Goal: Task Accomplishment & Management: Manage account settings

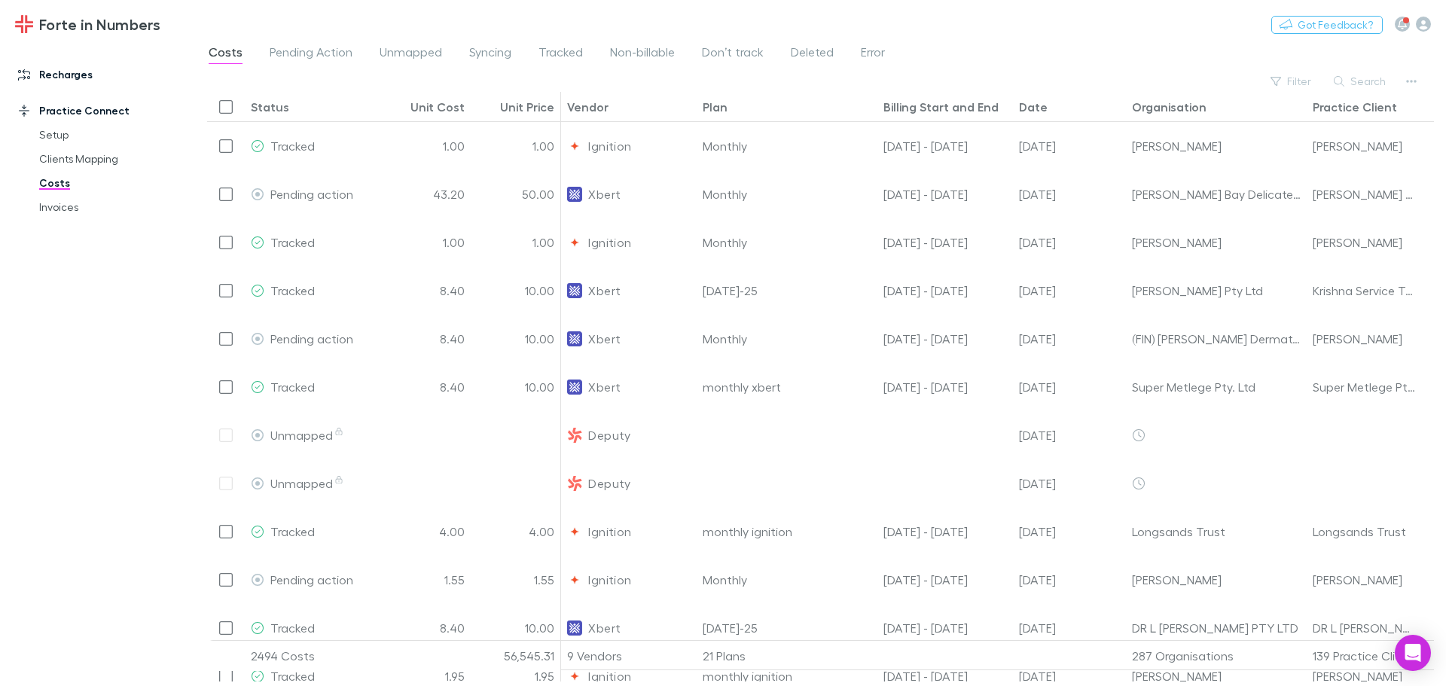
click at [56, 65] on link "Recharges" at bounding box center [103, 74] width 200 height 24
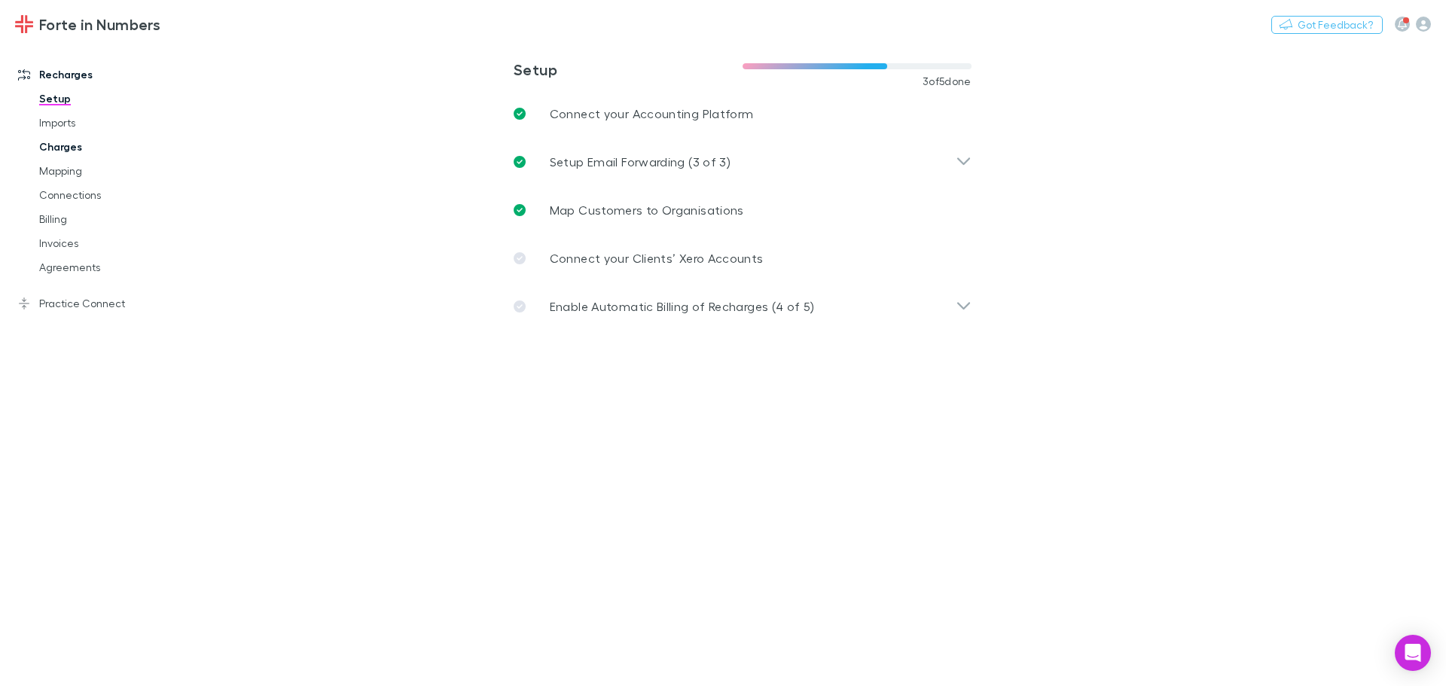
click at [53, 151] on link "Charges" at bounding box center [113, 147] width 179 height 24
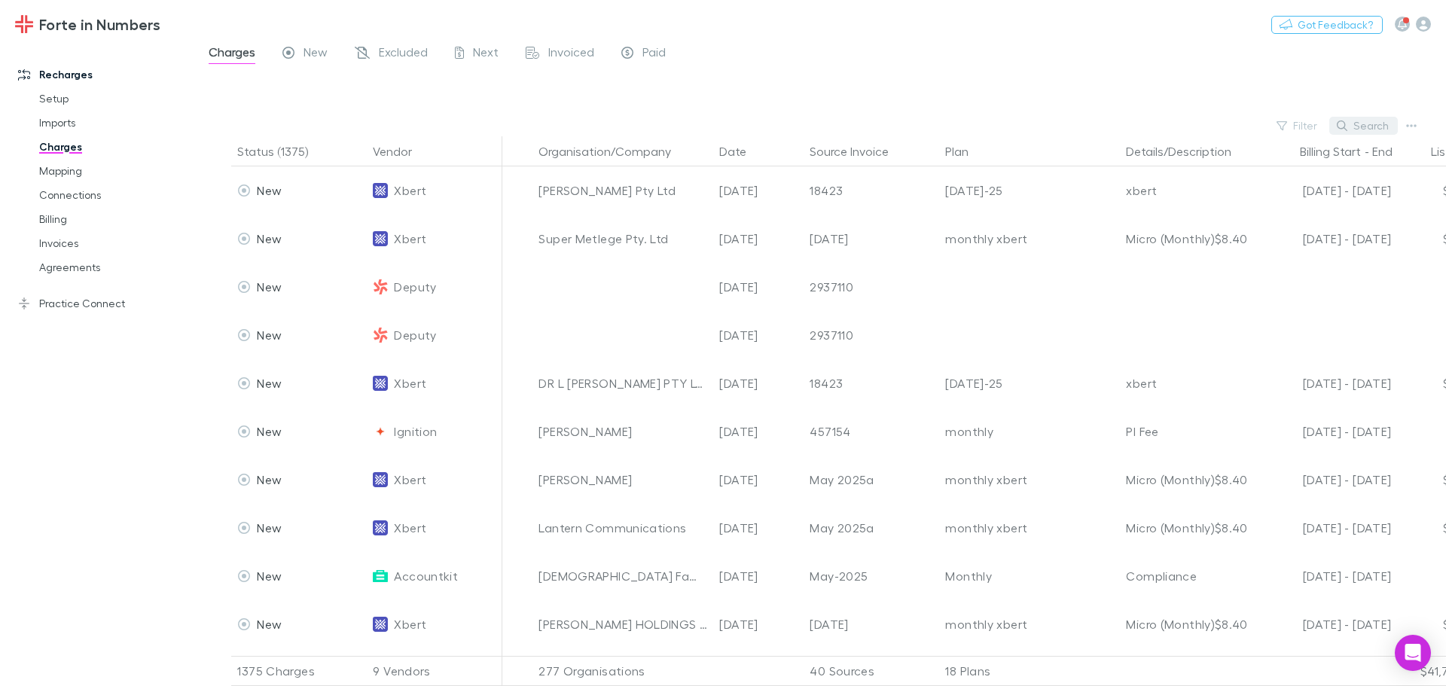
click at [1361, 127] on button "Search" at bounding box center [1363, 126] width 69 height 18
type input "**********"
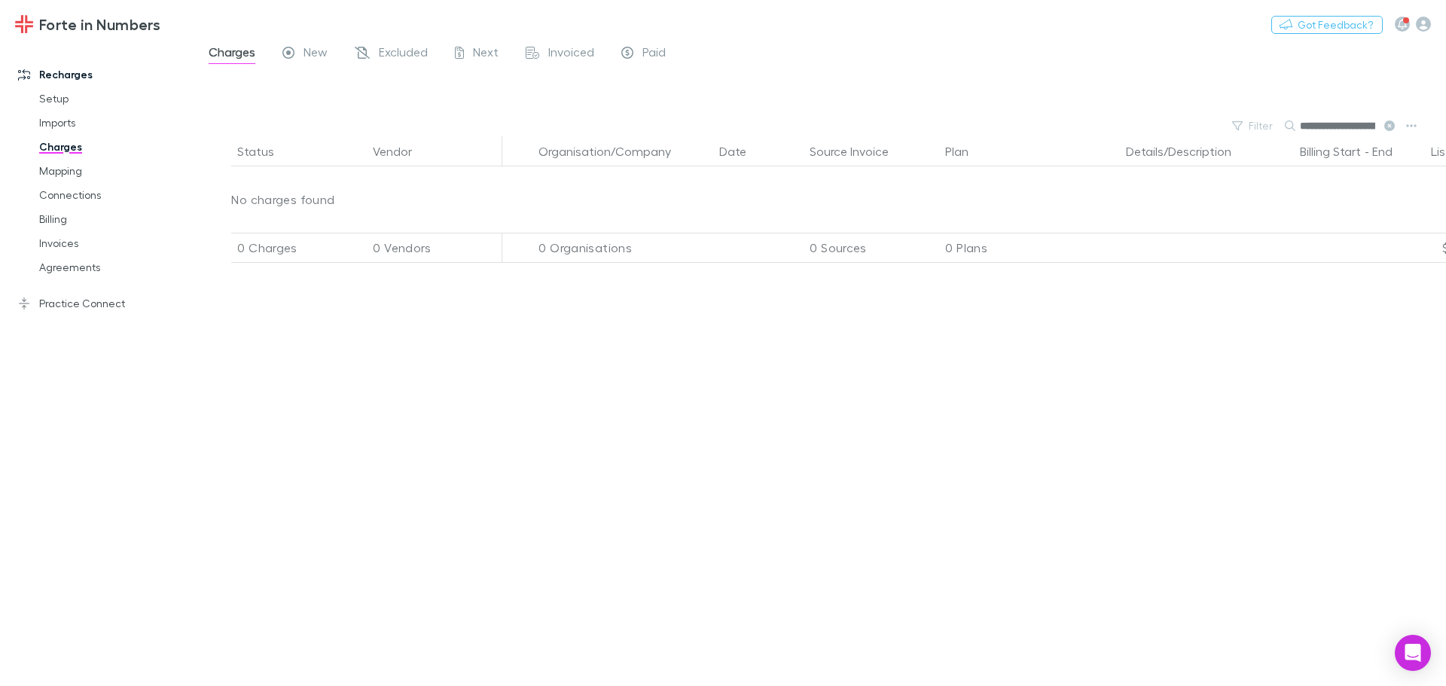
click at [1387, 131] on button at bounding box center [1388, 126] width 18 height 14
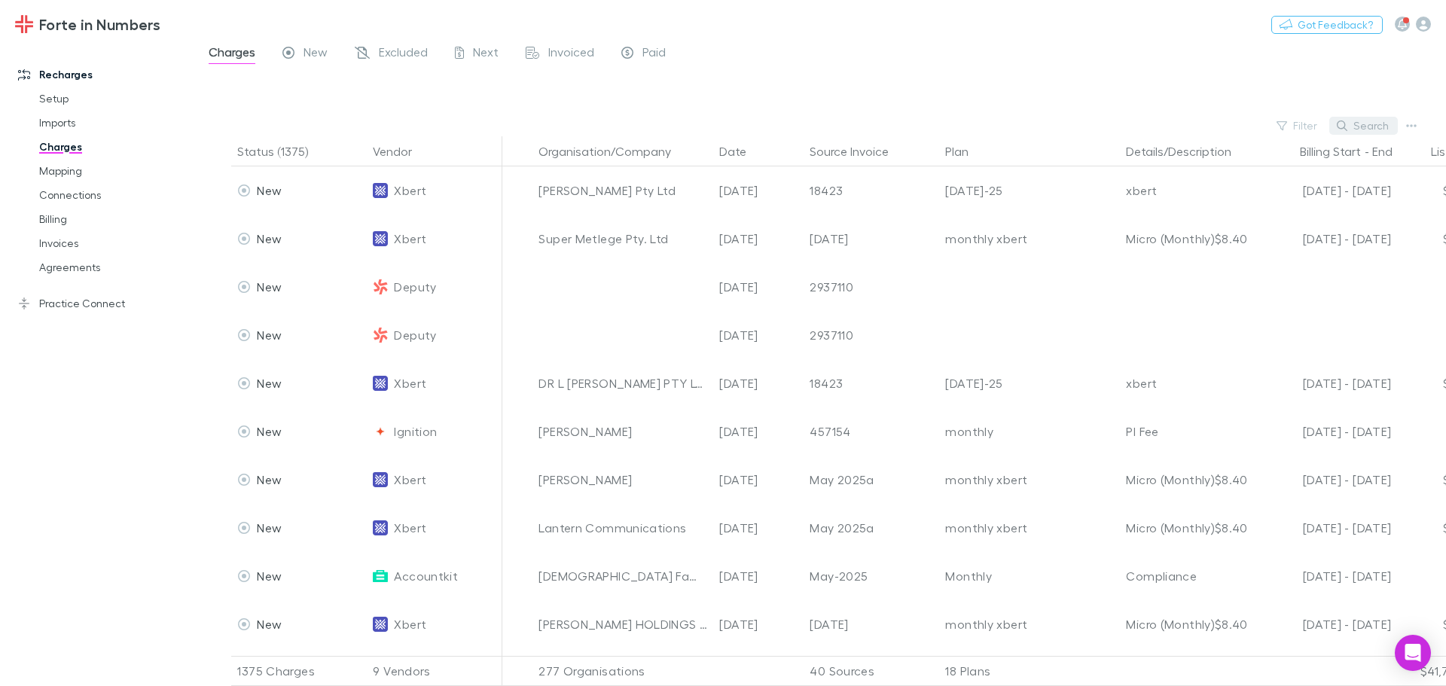
click at [1374, 131] on button "Search" at bounding box center [1363, 126] width 69 height 18
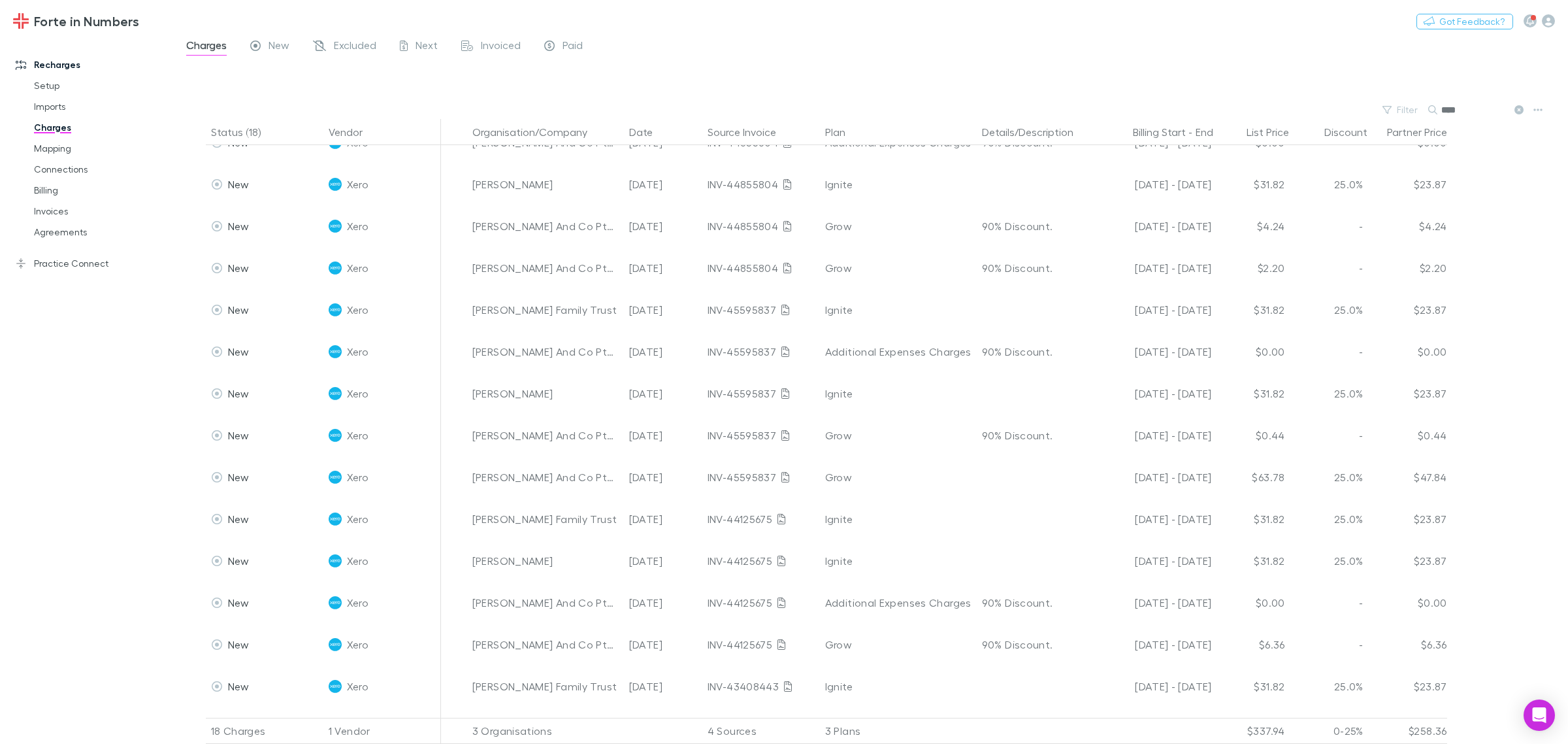
scroll to position [65, 0]
type input "****"
drag, startPoint x: 1088, startPoint y: 3, endPoint x: 1043, endPoint y: 69, distance: 79.9
click at [1043, 69] on div at bounding box center [882, 81] width 1370 height 39
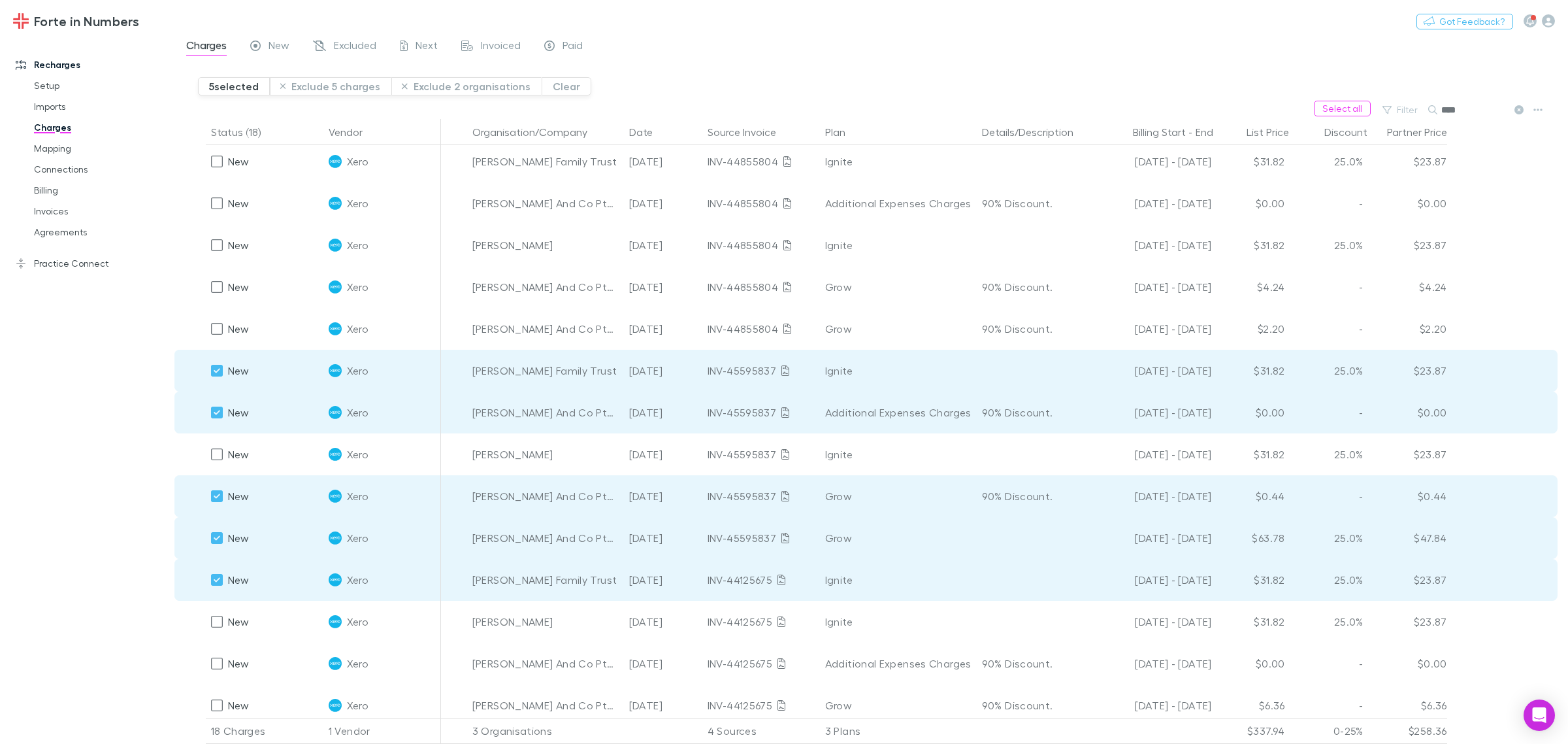
scroll to position [0, 0]
click at [31, 260] on link "Practice Connect" at bounding box center [93, 263] width 181 height 21
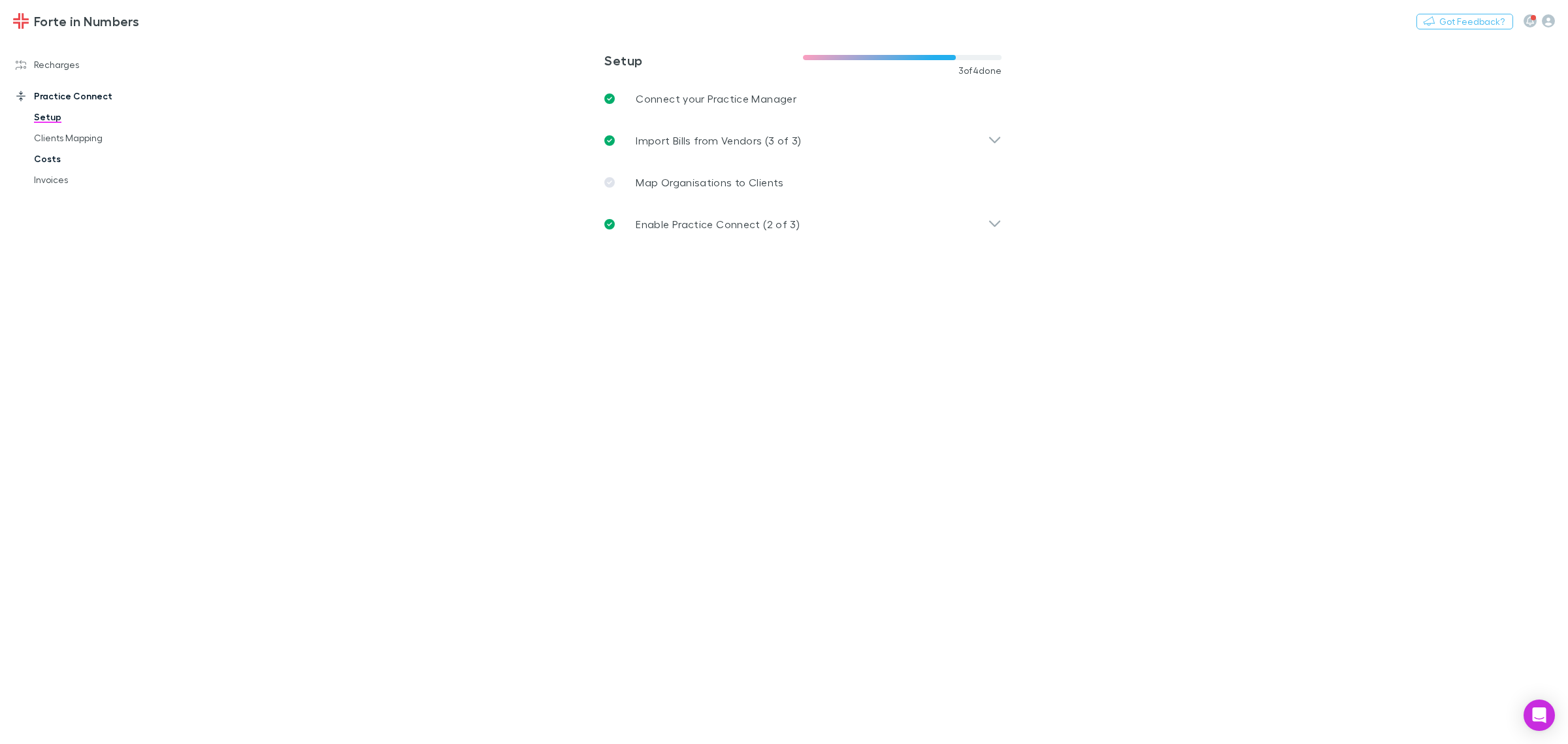
click at [59, 165] on link "Costs" at bounding box center [102, 159] width 163 height 21
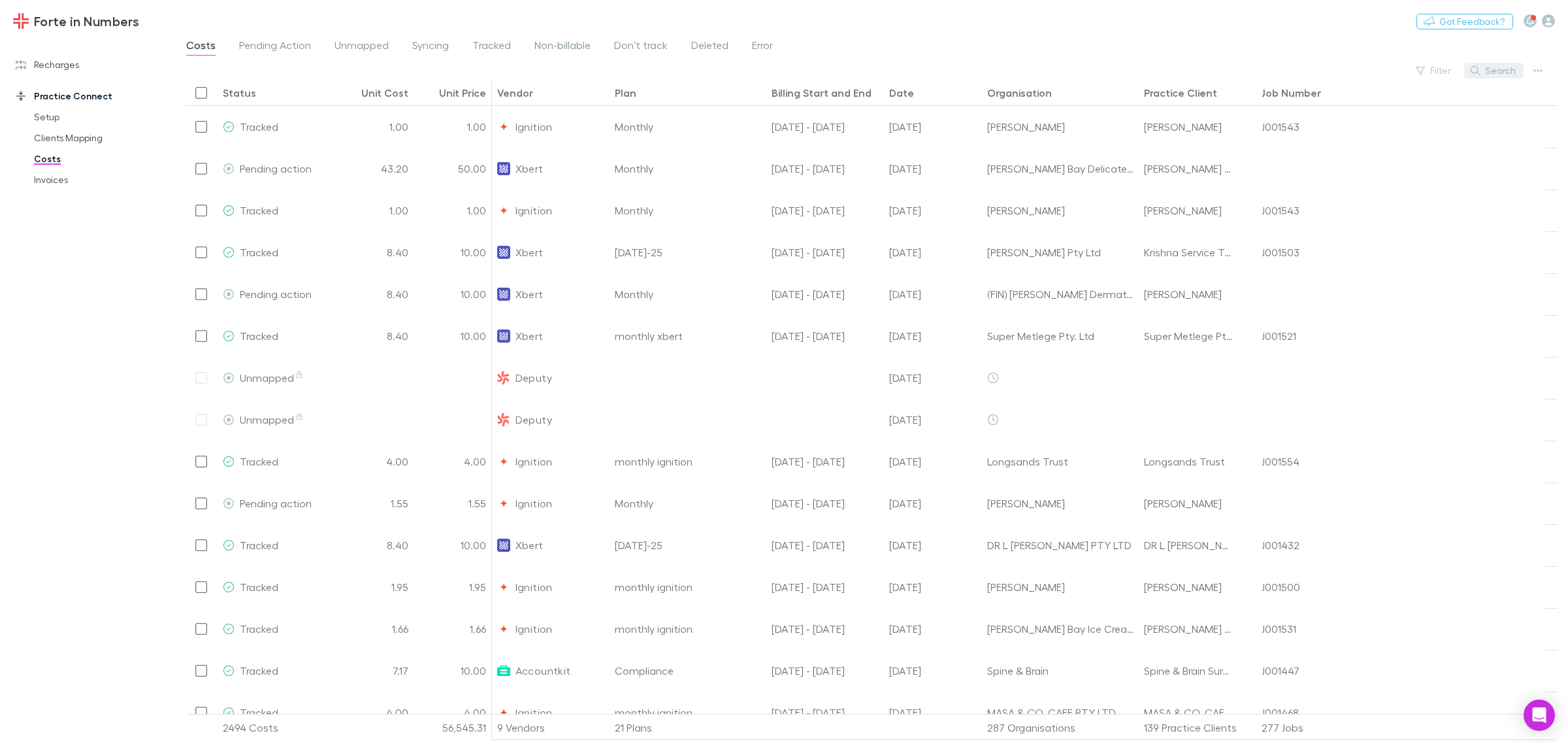
click at [1254, 72] on button "Search" at bounding box center [1493, 70] width 60 height 16
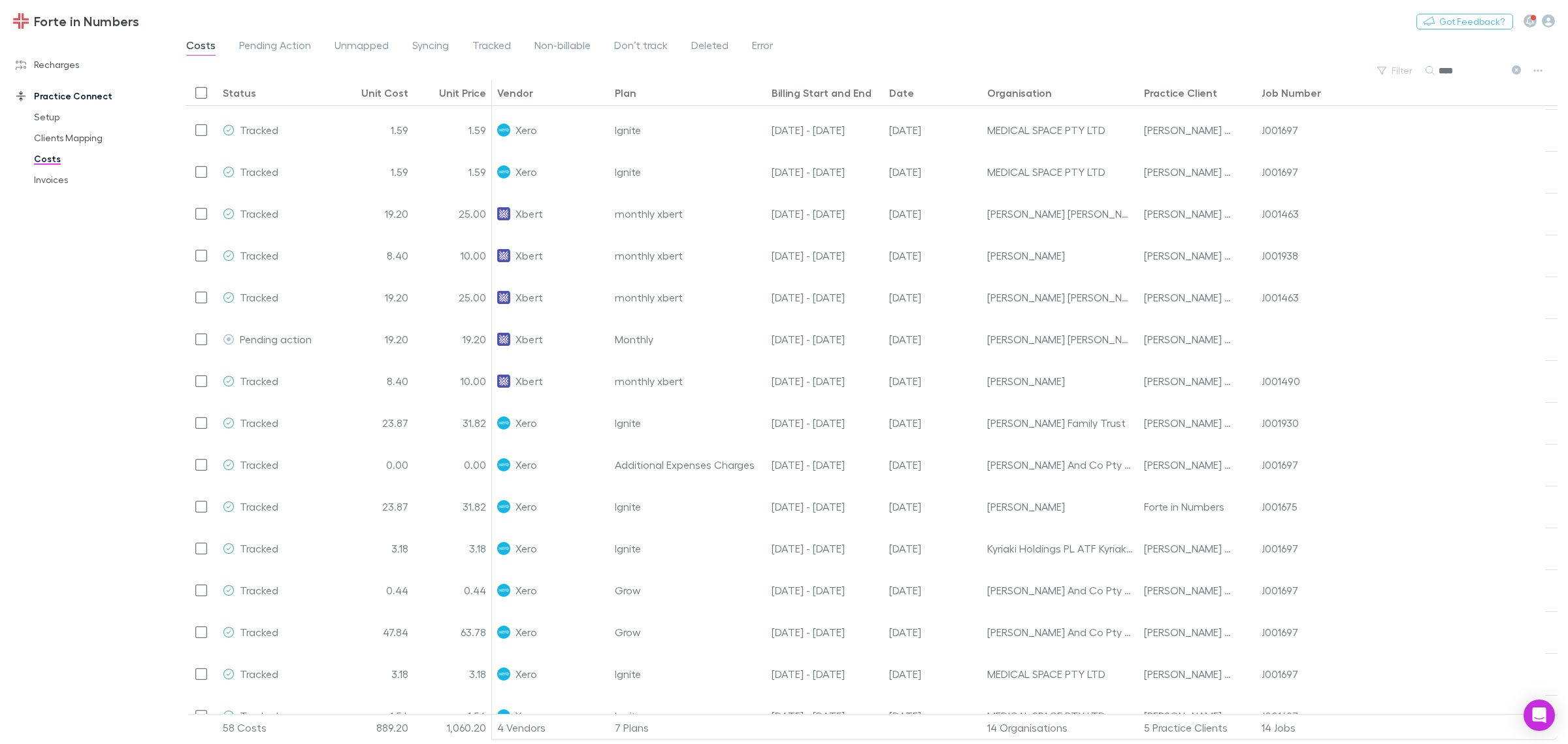
scroll to position [451, 0]
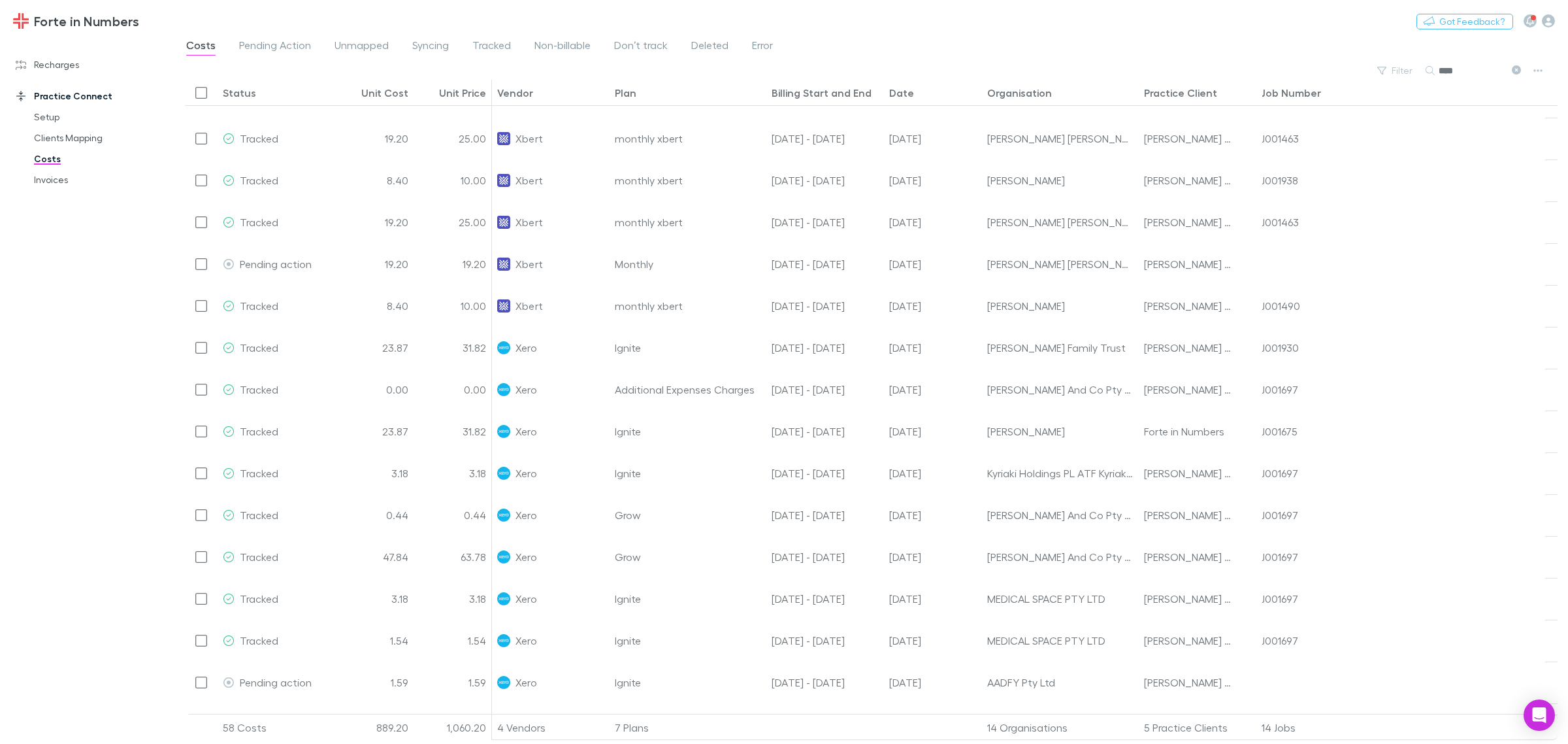
type input "****"
click at [897, 94] on div "Date" at bounding box center [902, 92] width 25 height 13
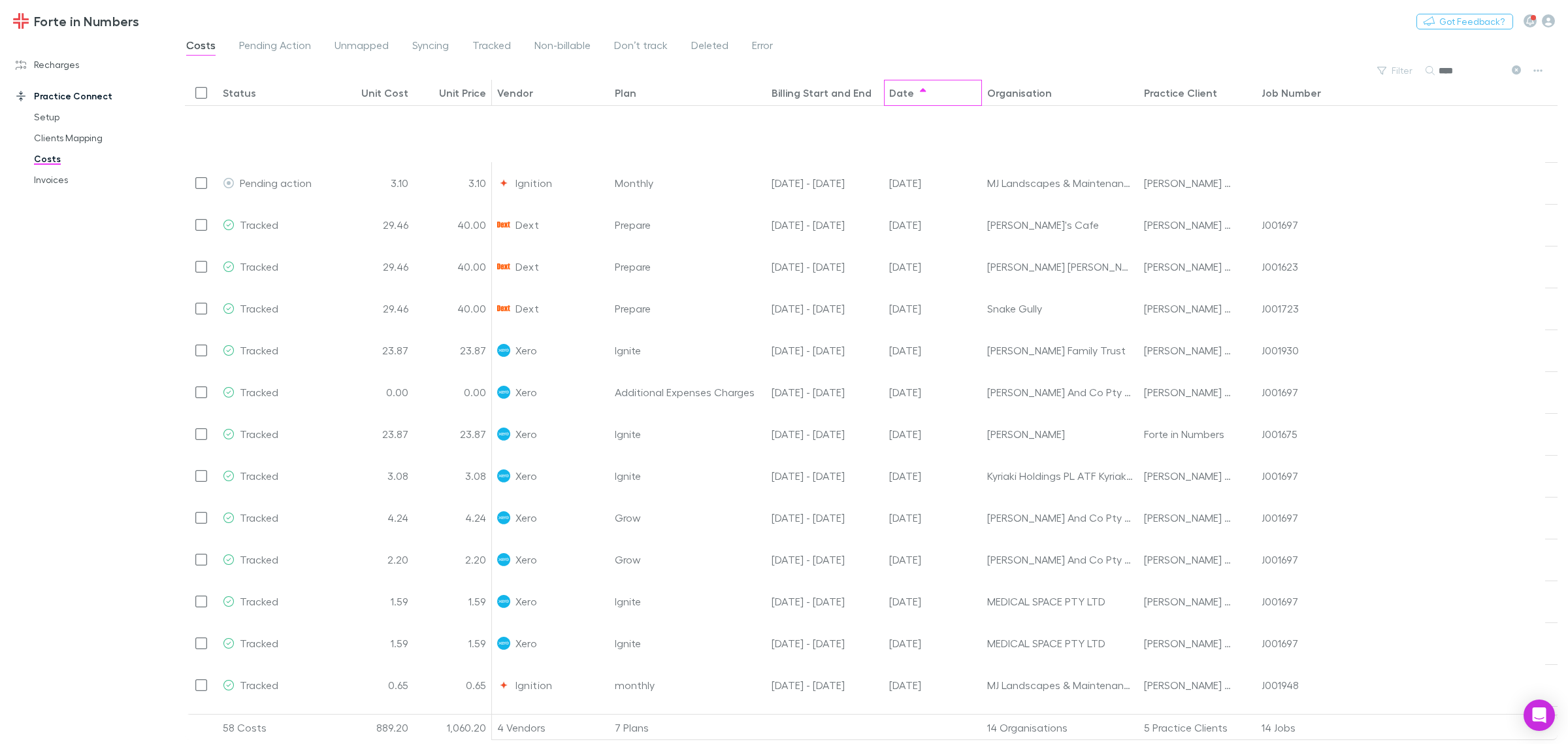
scroll to position [0, 0]
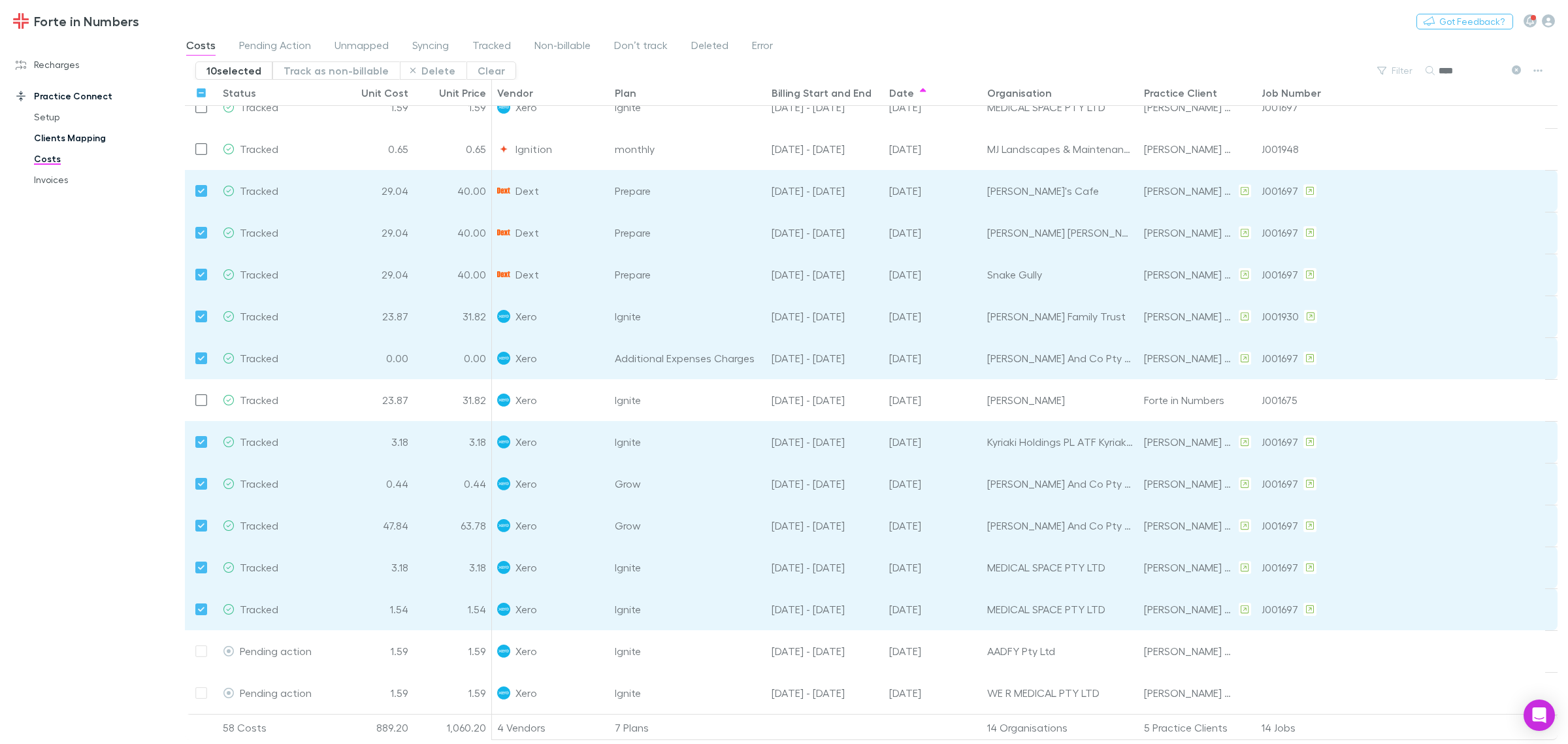
click at [54, 135] on link "Clients Mapping" at bounding box center [102, 138] width 163 height 21
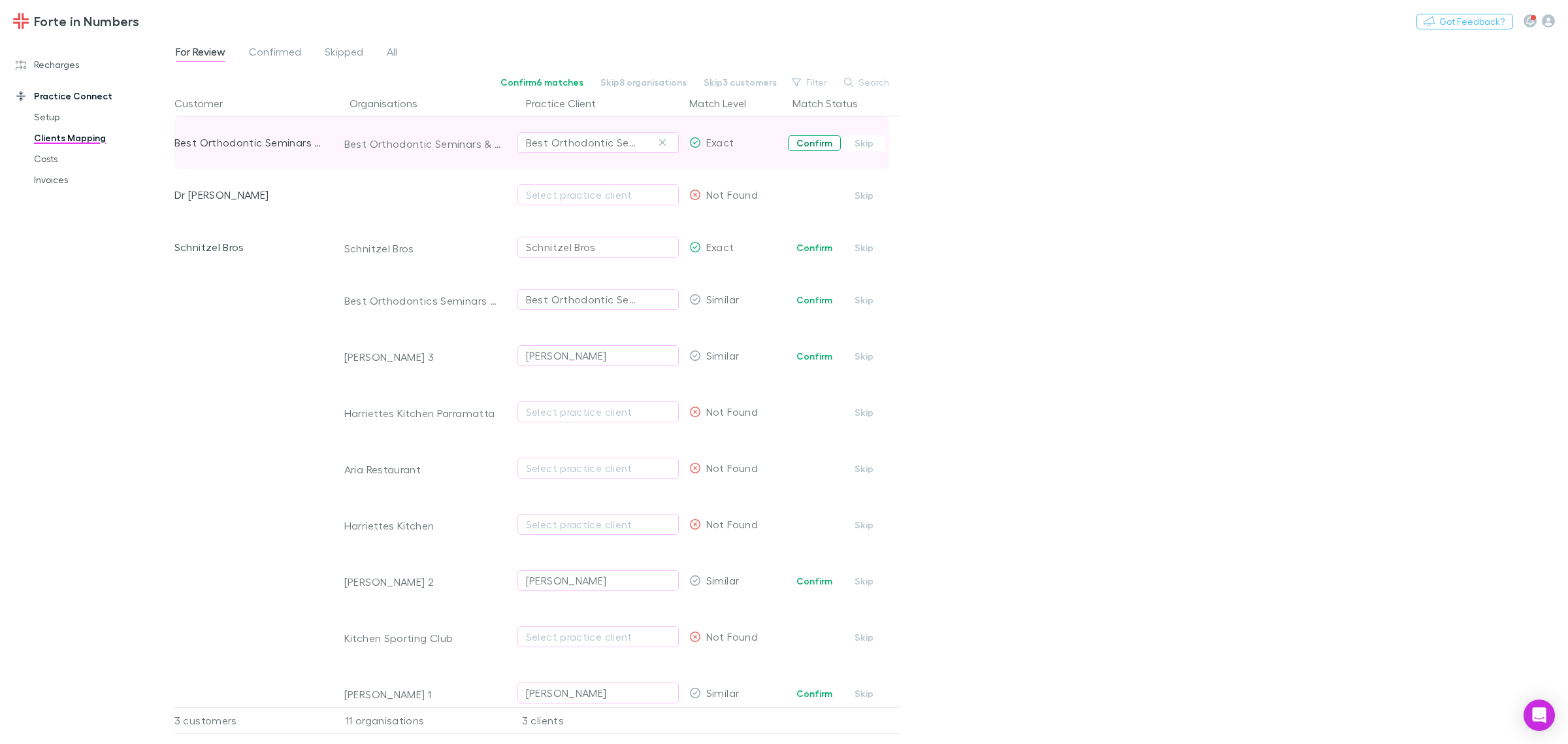
click at [804, 150] on button "Confirm" at bounding box center [814, 143] width 53 height 16
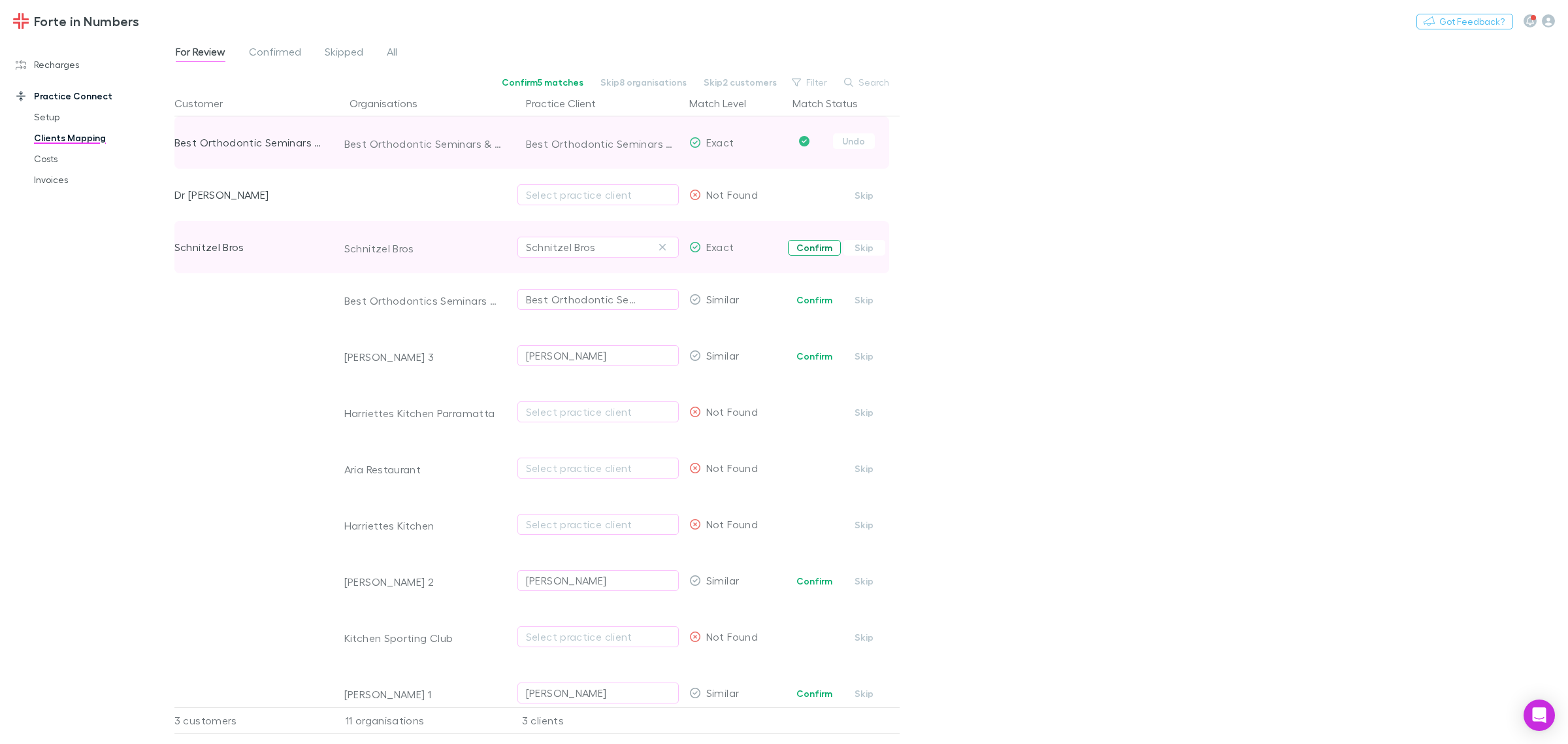
click at [805, 247] on button "Confirm" at bounding box center [814, 247] width 53 height 16
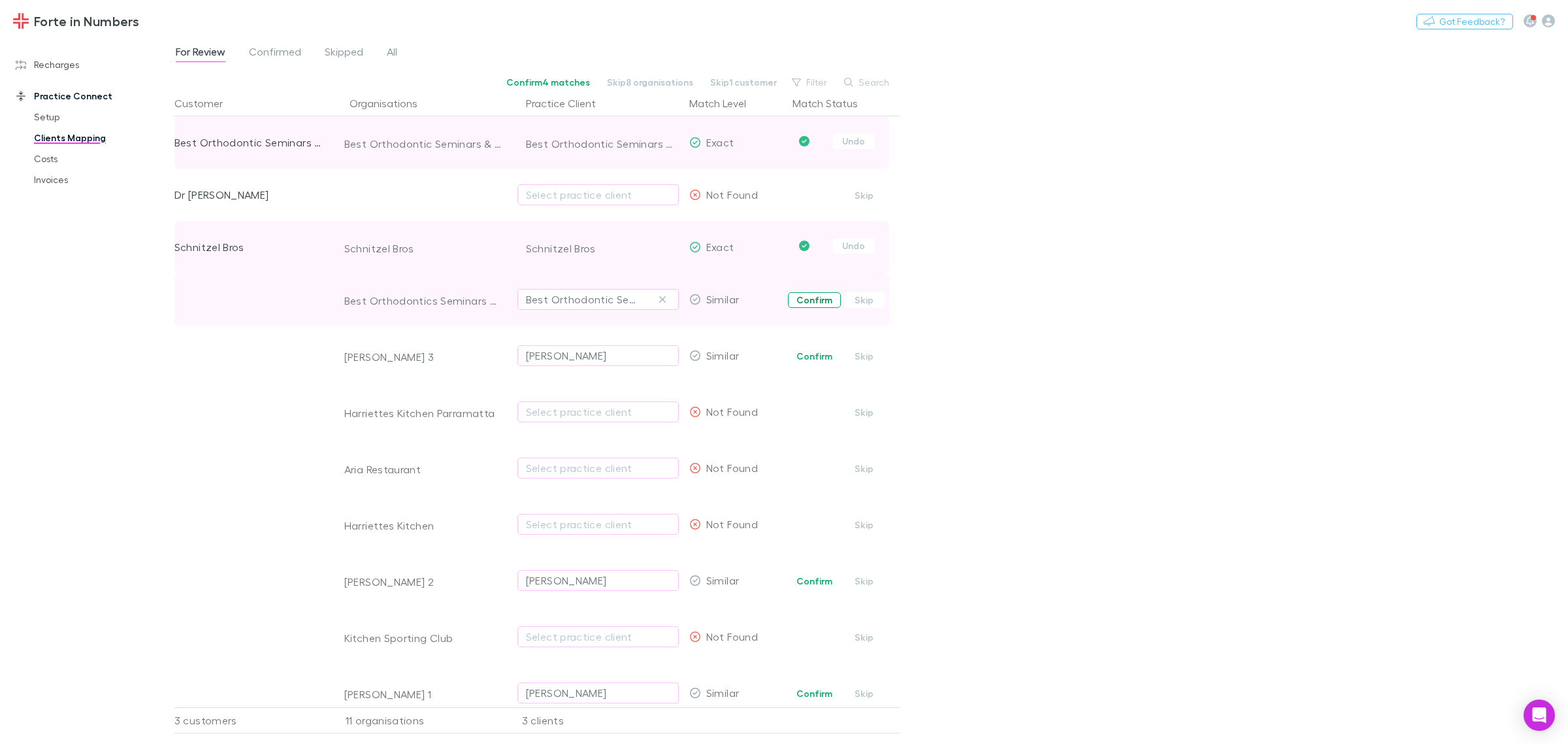
click at [810, 301] on button "Confirm" at bounding box center [814, 300] width 53 height 16
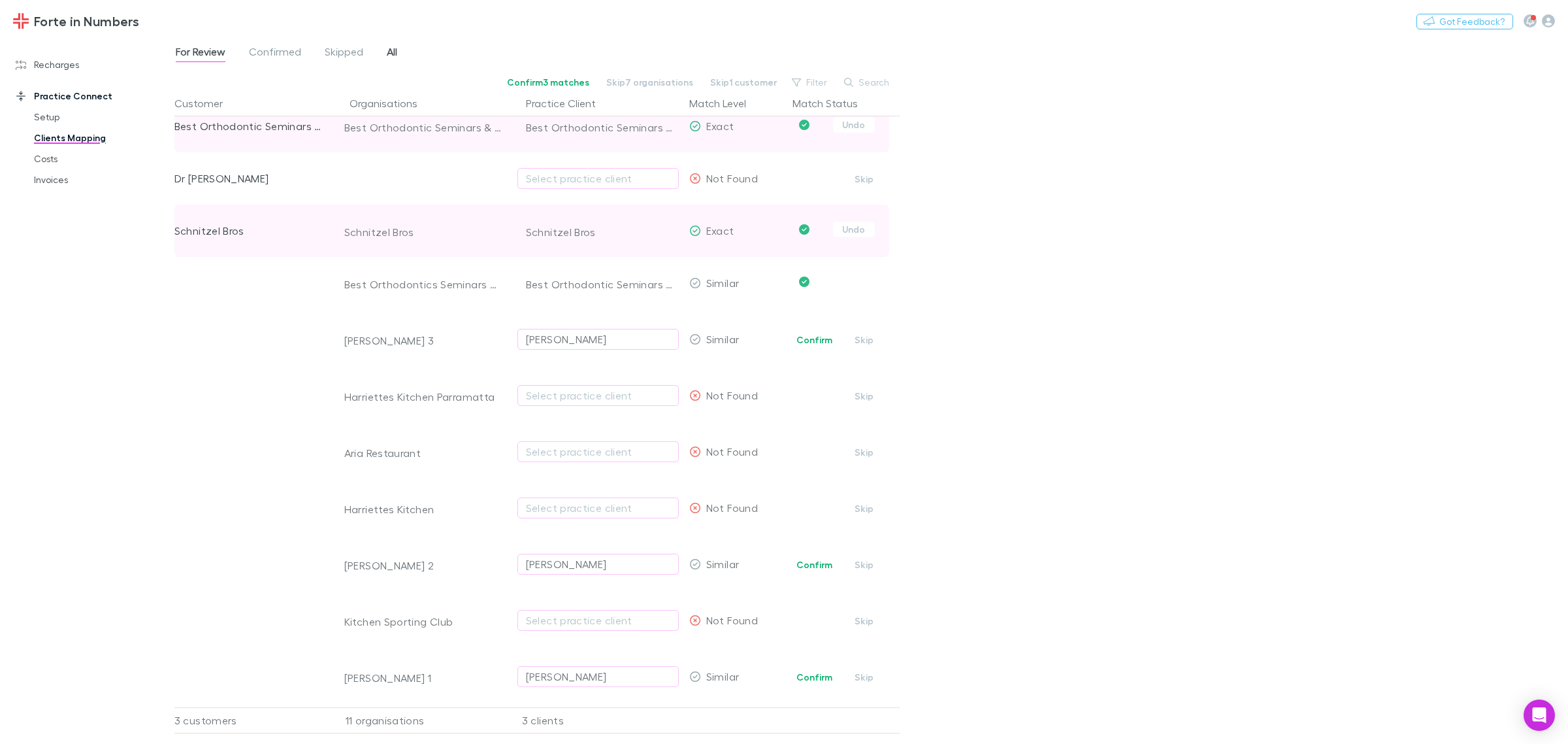
click at [387, 54] on span "All" at bounding box center [392, 54] width 10 height 17
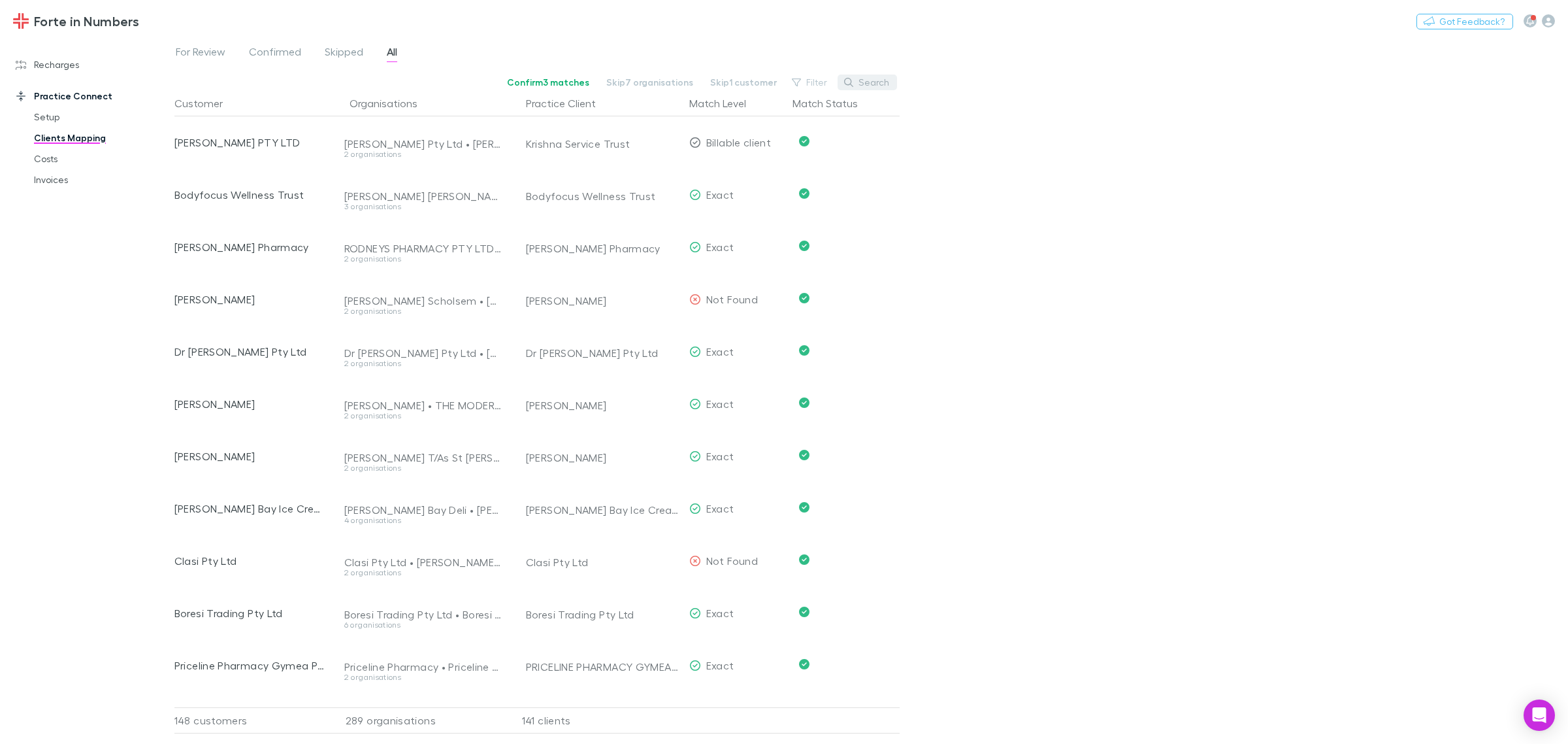
click at [870, 83] on button "Search" at bounding box center [867, 82] width 60 height 16
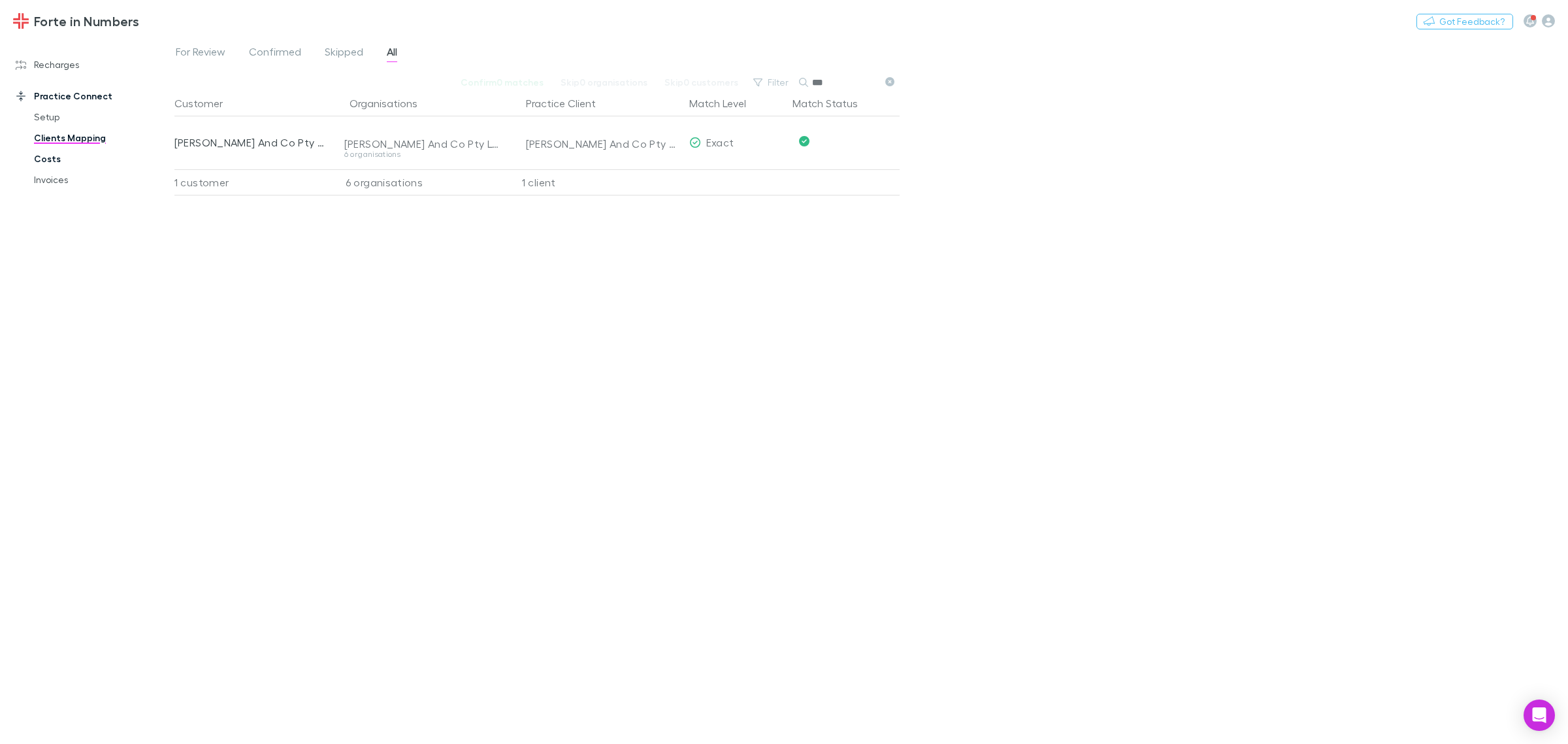
type input "***"
click at [56, 161] on link "Costs" at bounding box center [102, 159] width 163 height 21
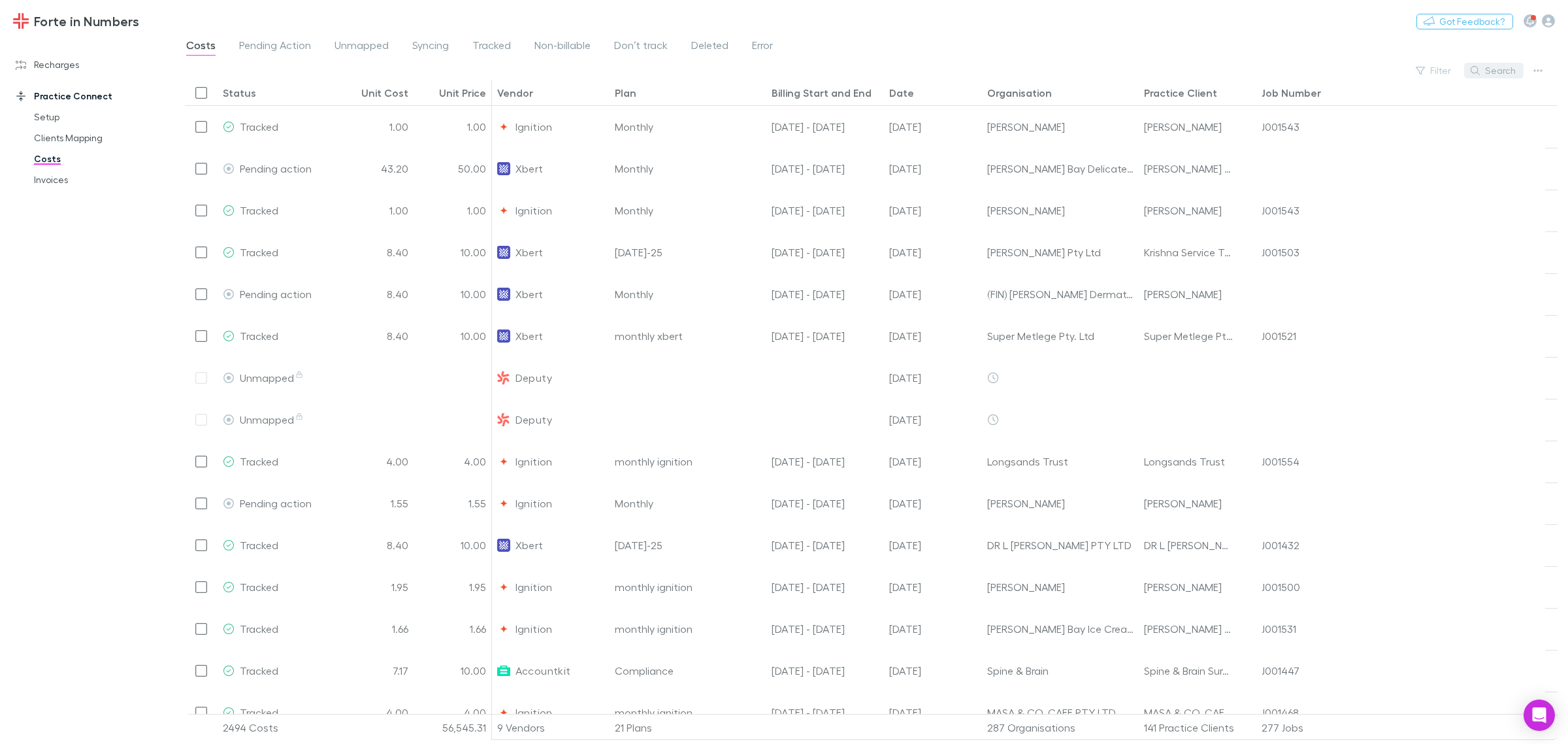
click at [1254, 76] on button "Search" at bounding box center [1493, 70] width 60 height 16
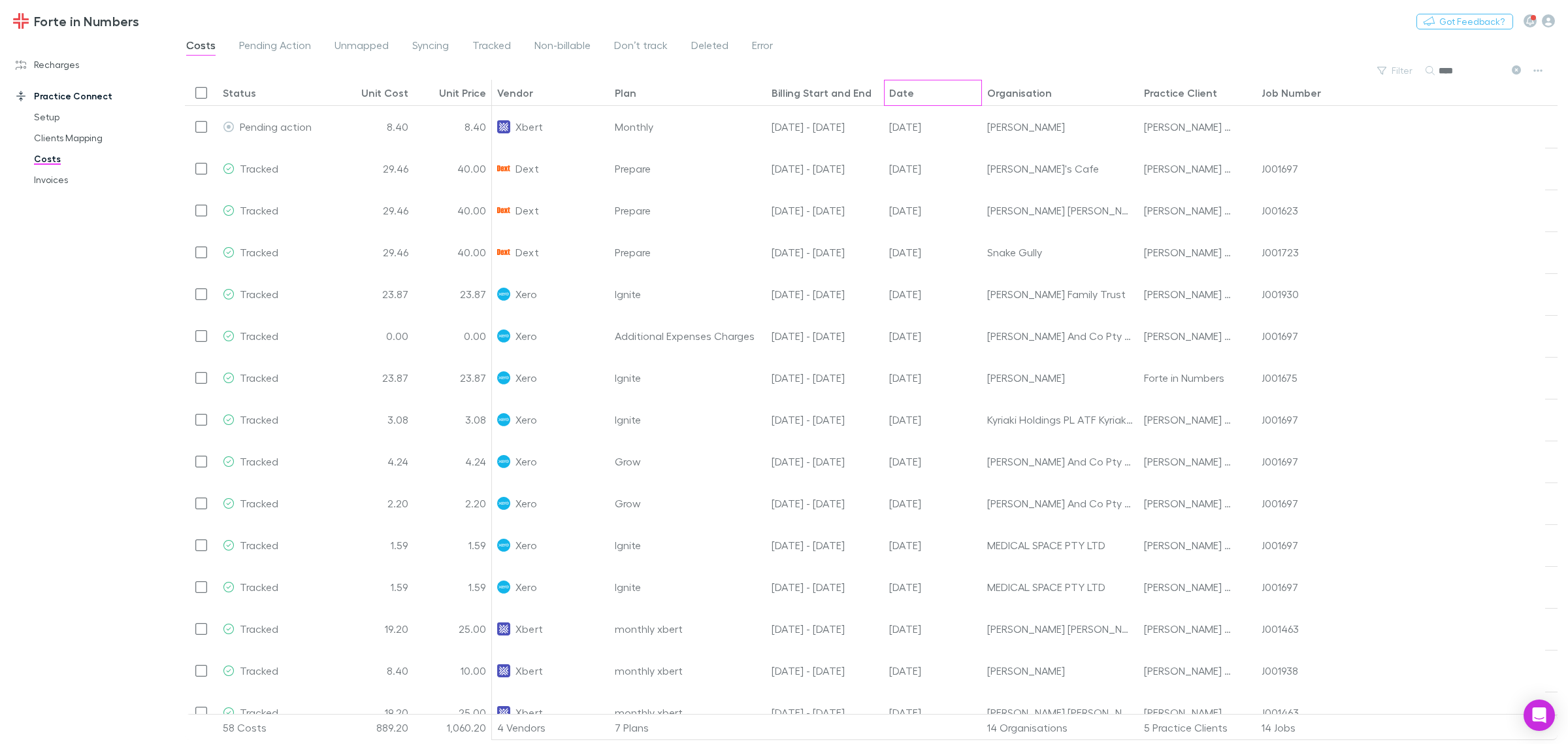
click at [893, 89] on div "Date" at bounding box center [902, 92] width 25 height 13
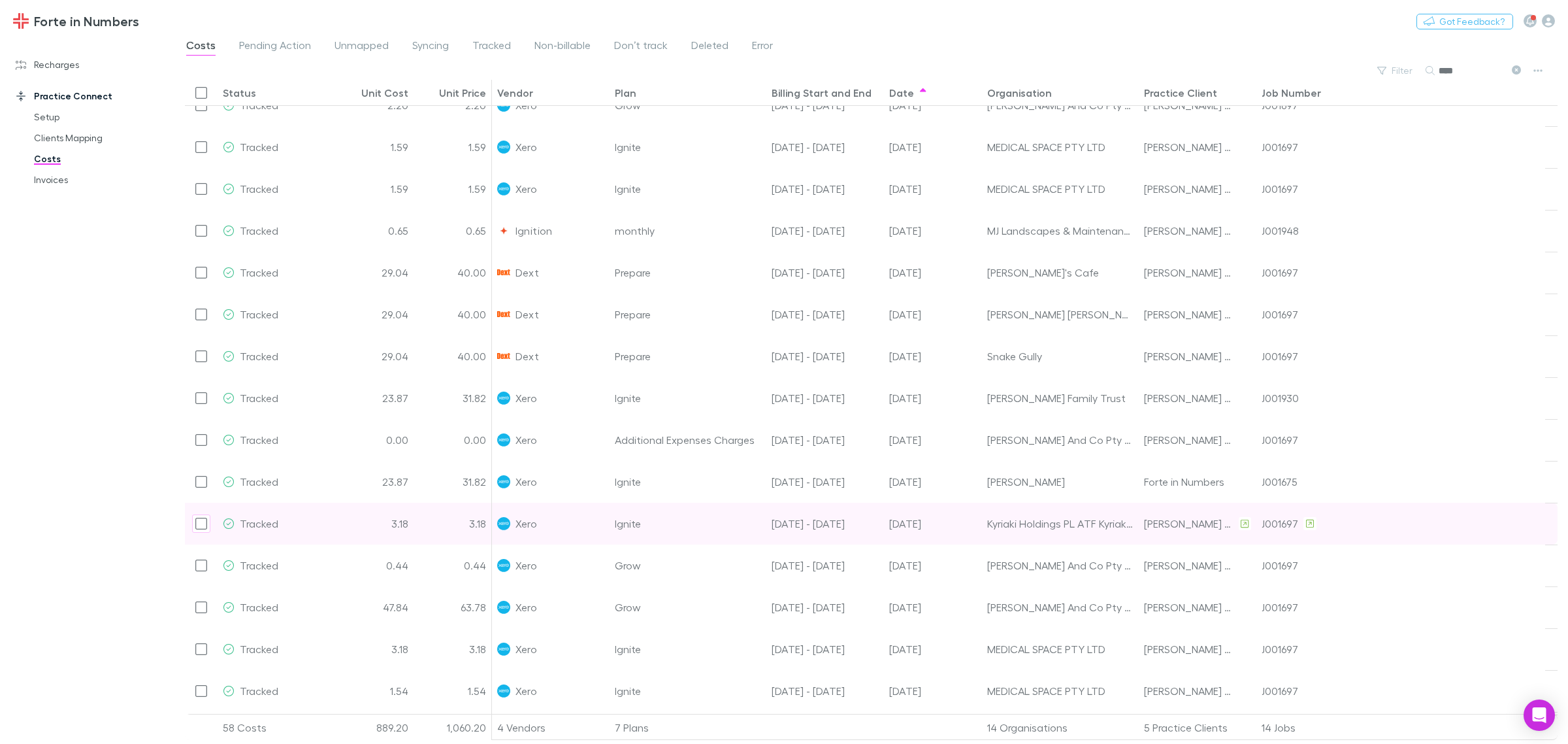
scroll to position [1674, 0]
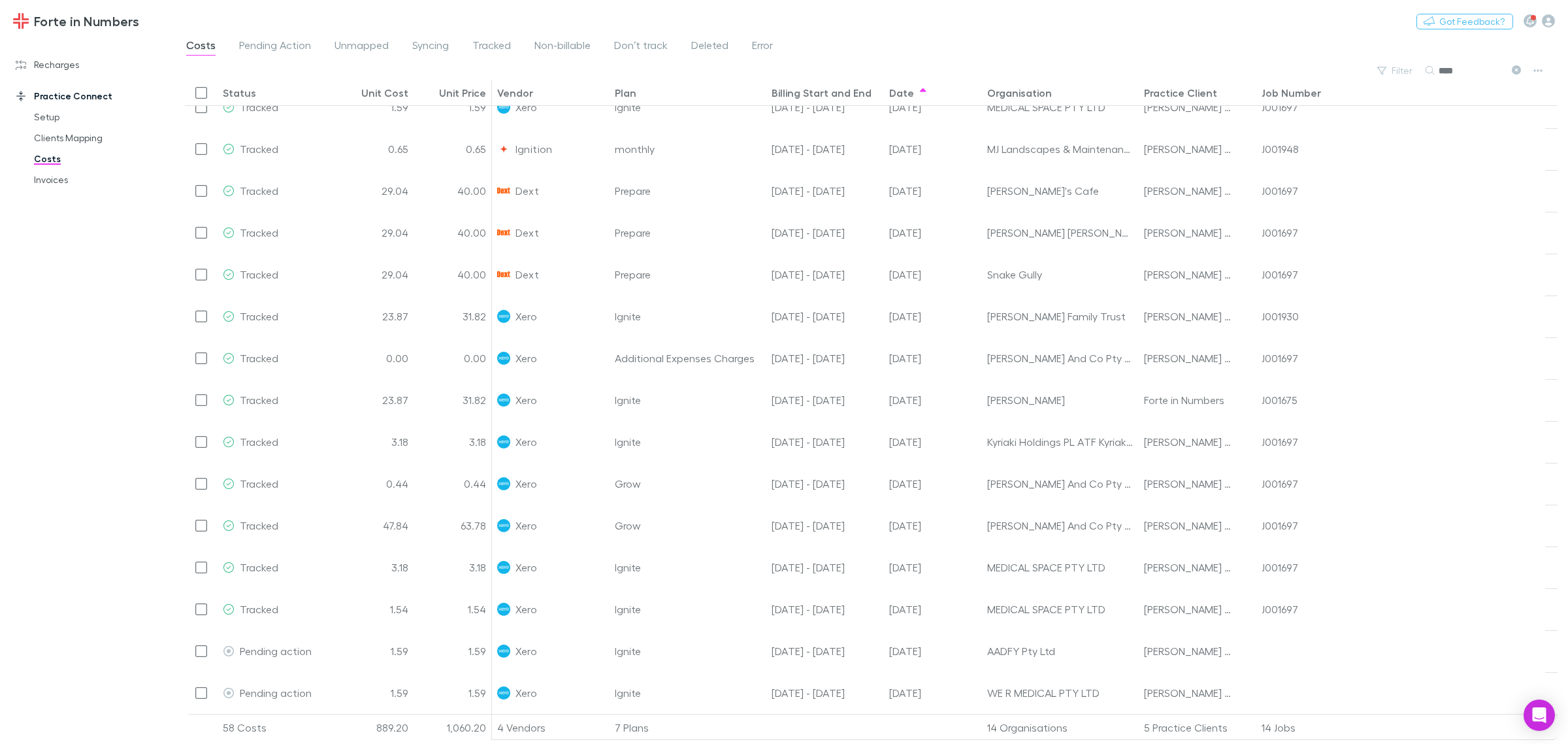
click at [1254, 76] on input "****" at bounding box center [1471, 70] width 65 height 18
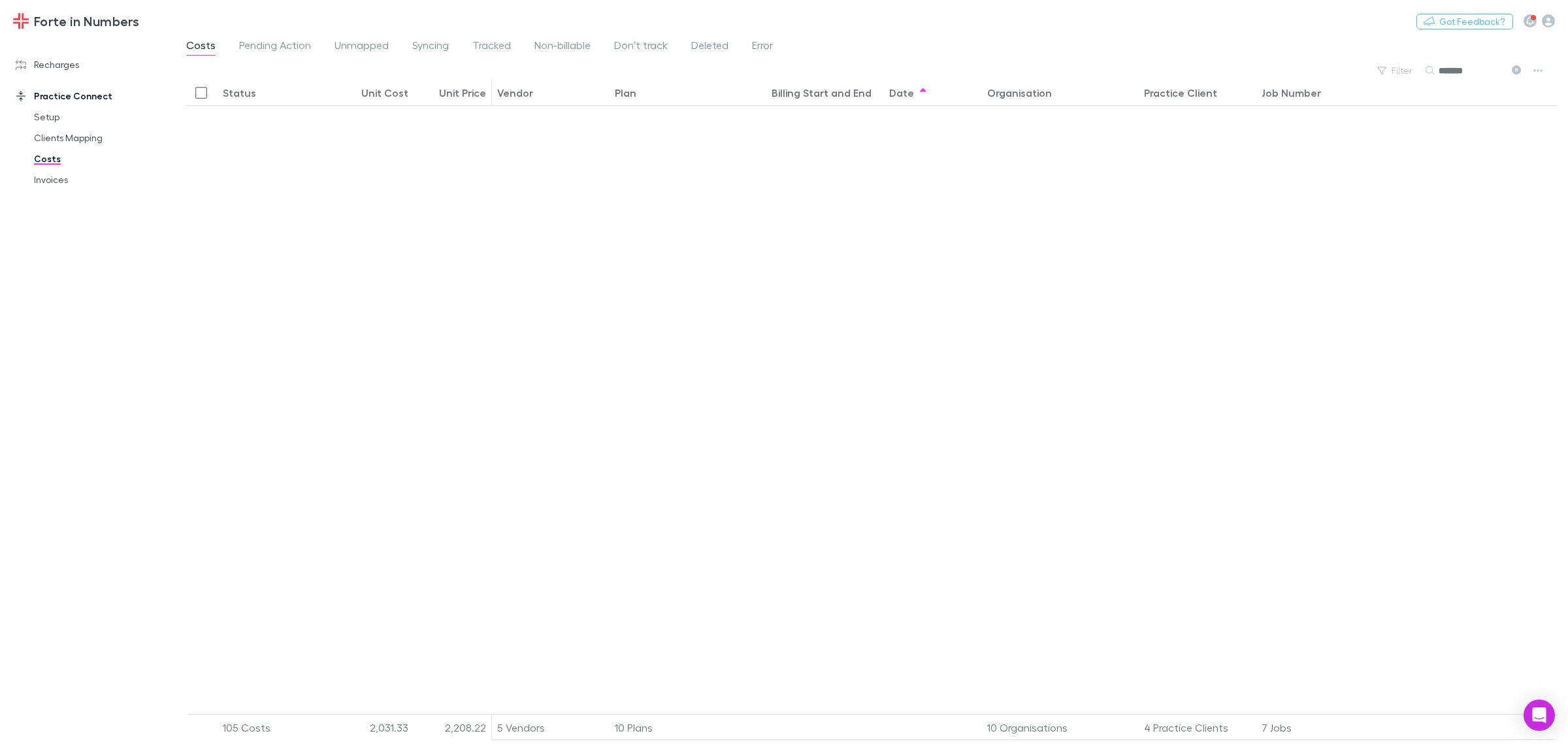
scroll to position [0, 0]
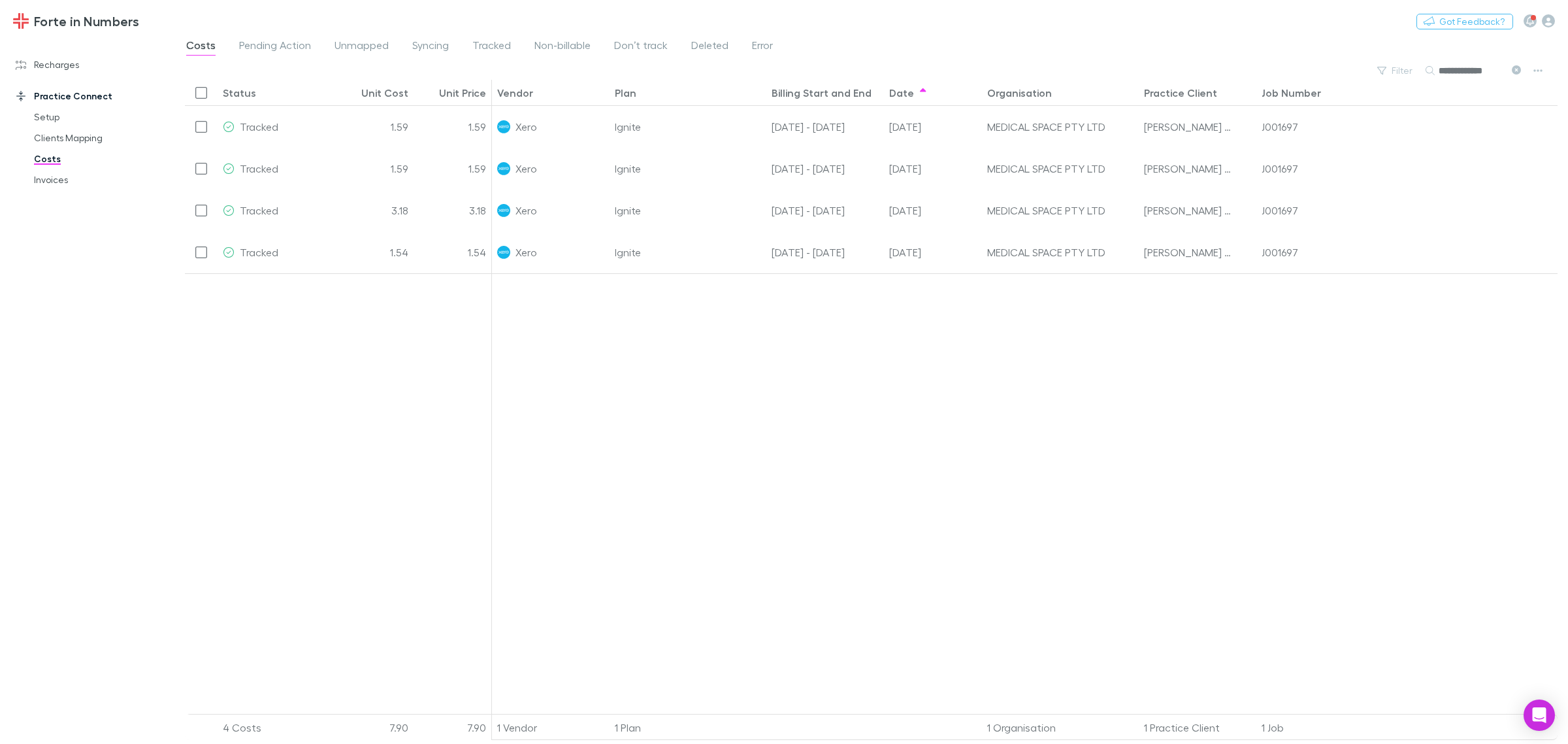
type input "**********"
click at [1254, 69] on button at bounding box center [1516, 71] width 16 height 12
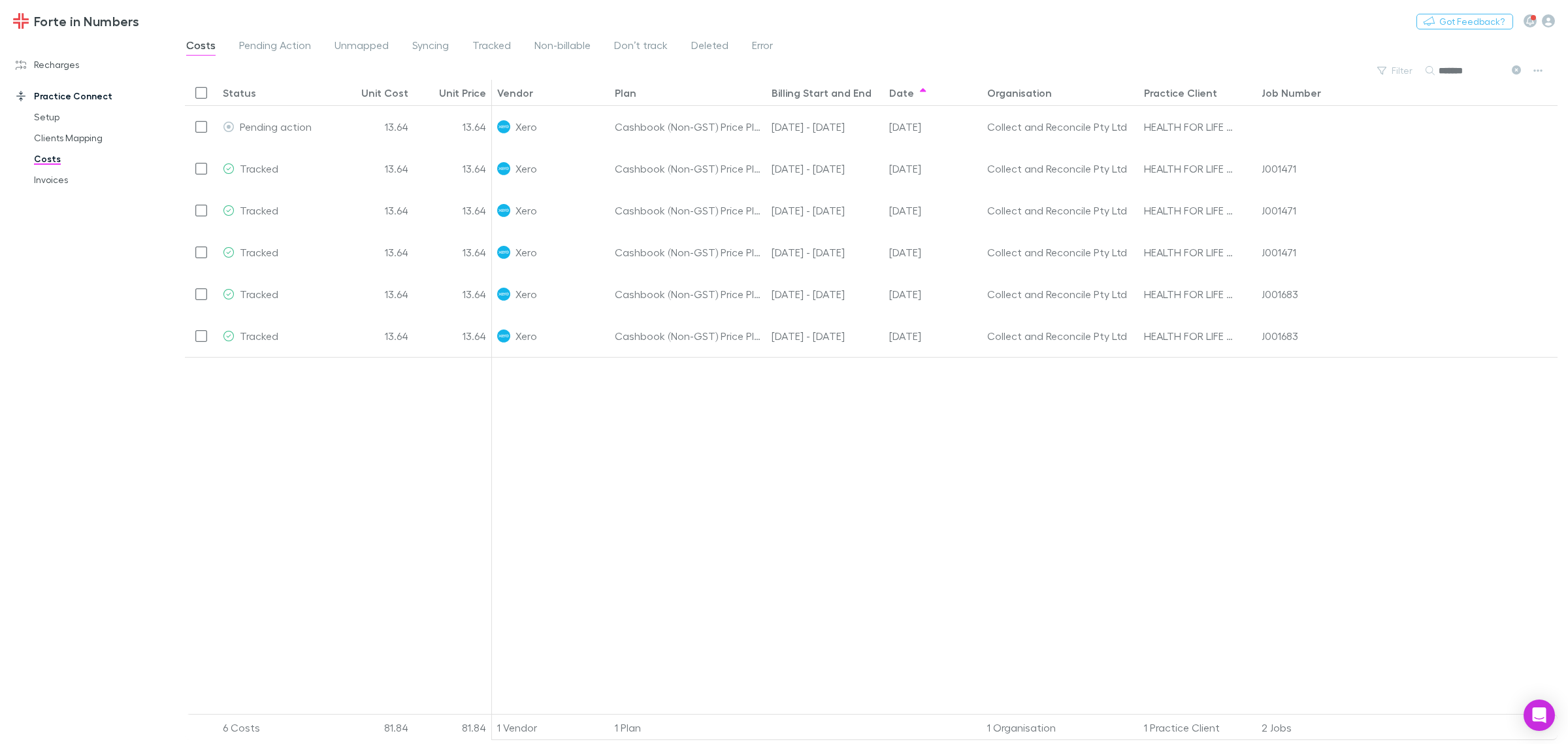
type input "*******"
click at [57, 60] on link "Recharges" at bounding box center [93, 64] width 181 height 21
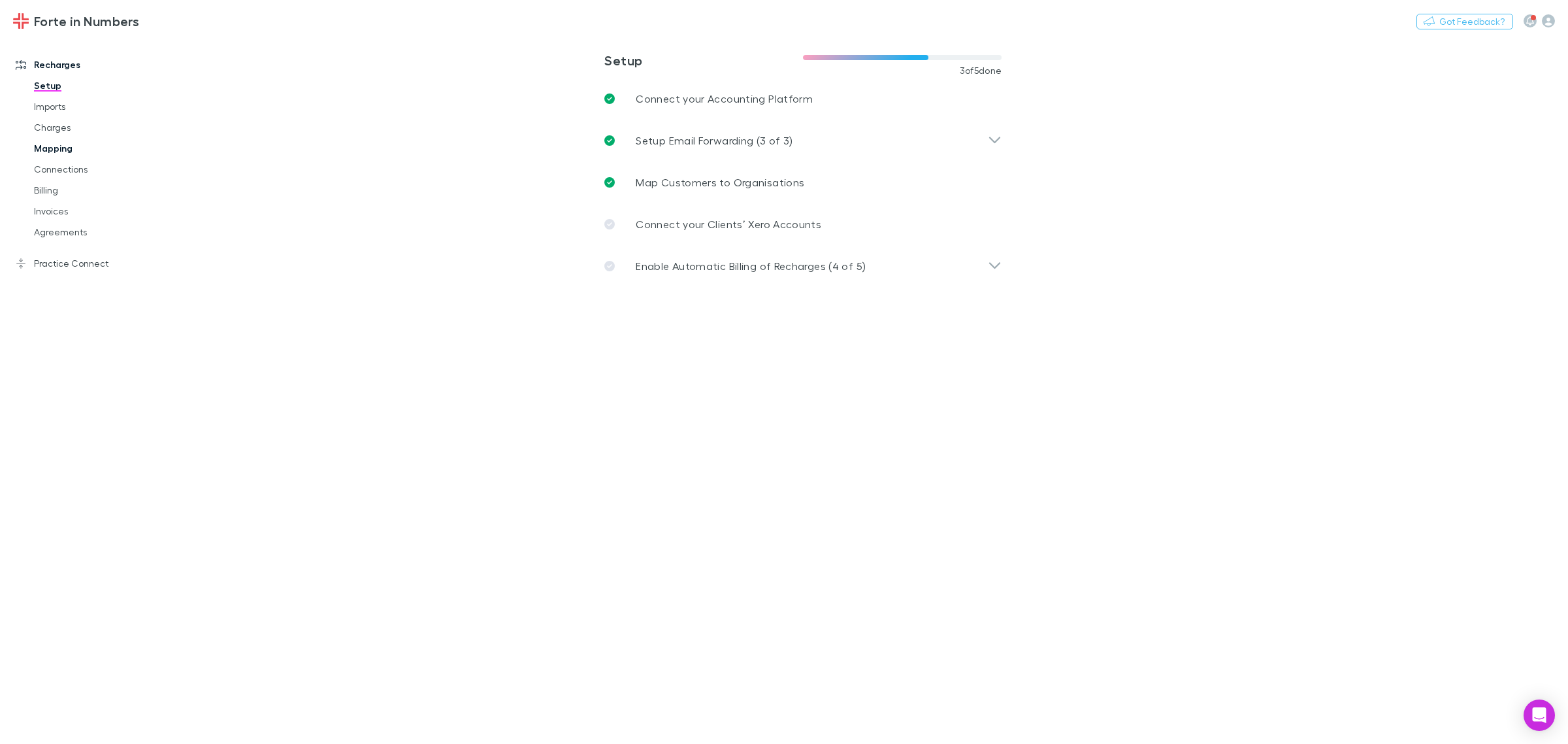
click at [57, 146] on link "Mapping" at bounding box center [102, 148] width 163 height 21
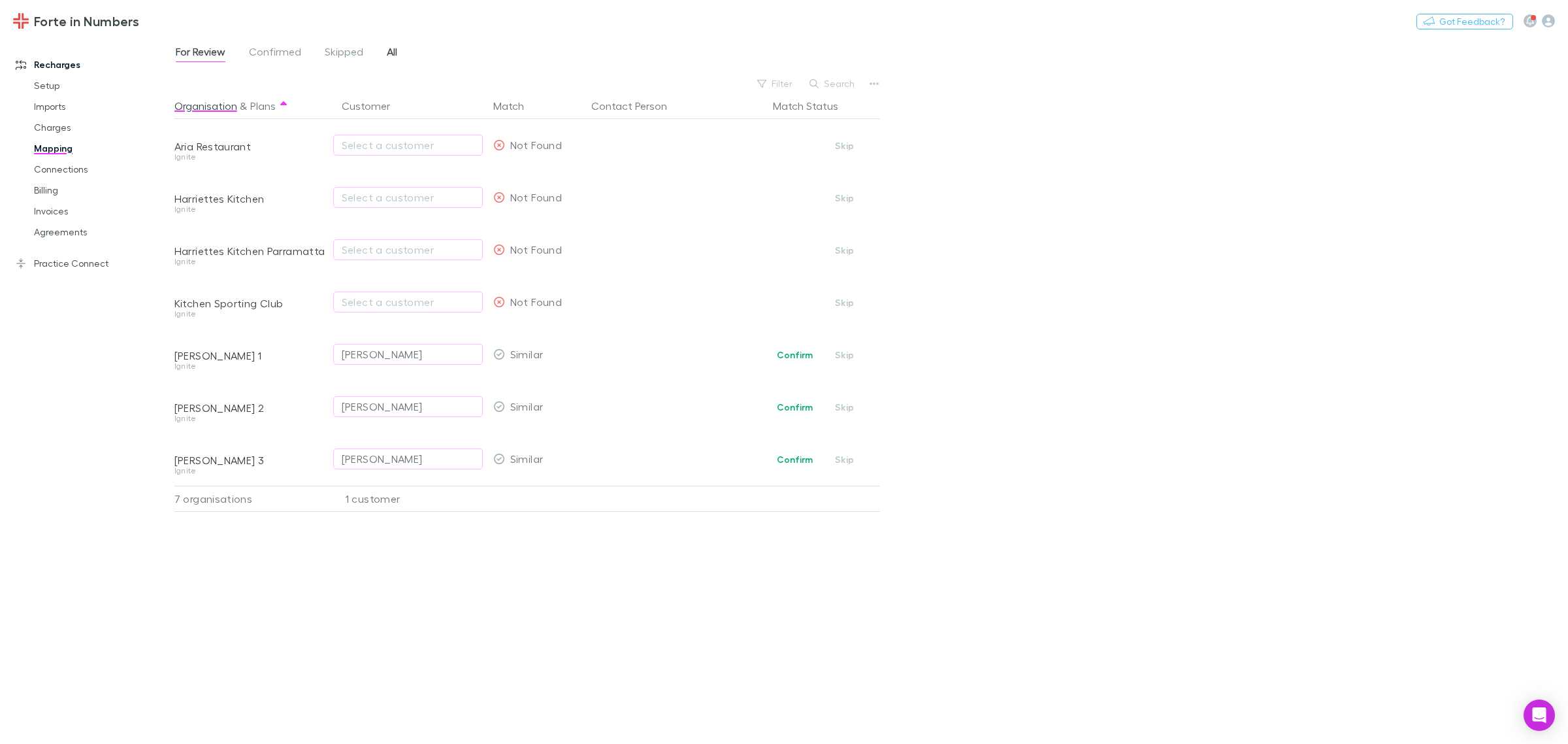
click at [397, 53] on span "All" at bounding box center [392, 54] width 10 height 17
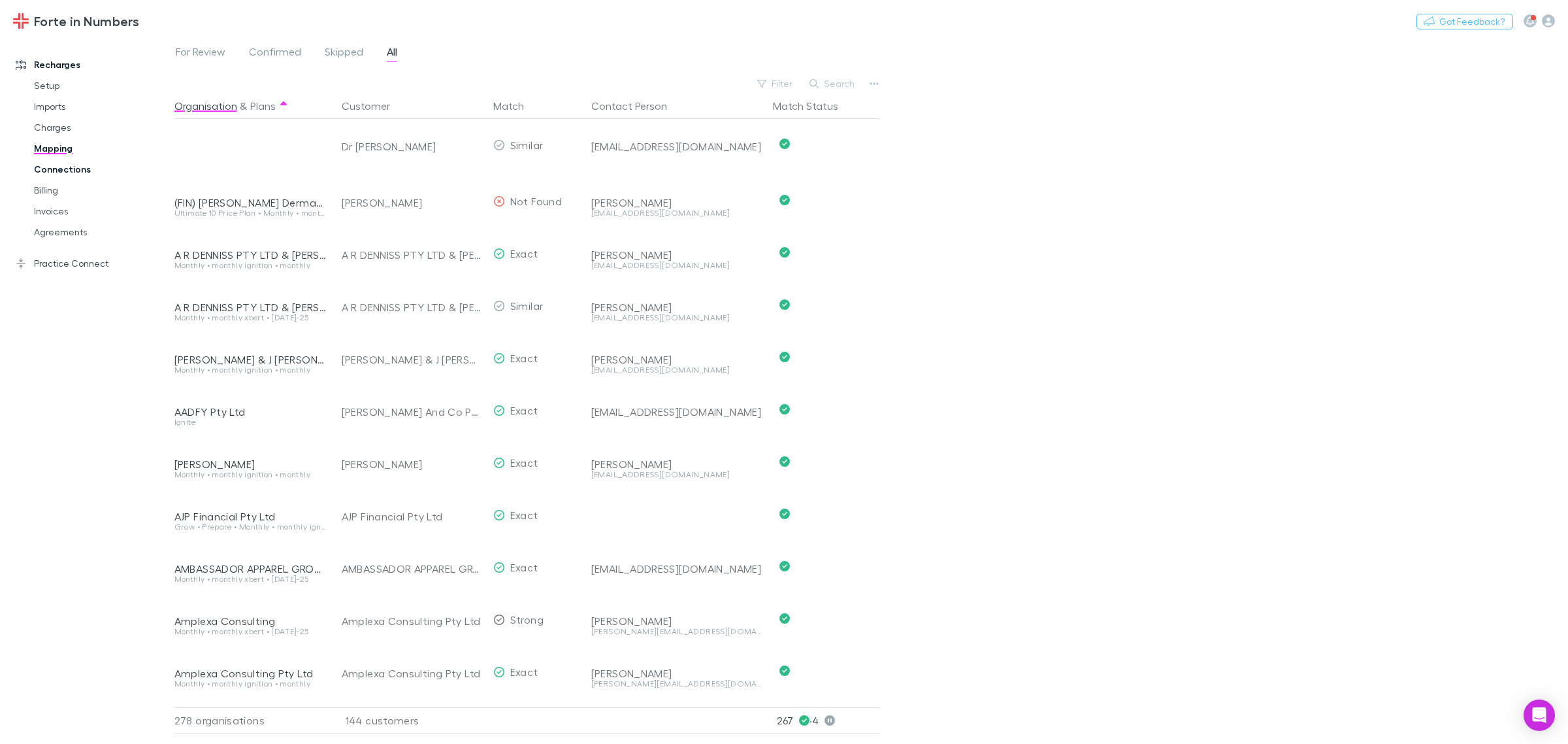
click at [75, 168] on link "Connections" at bounding box center [102, 169] width 163 height 21
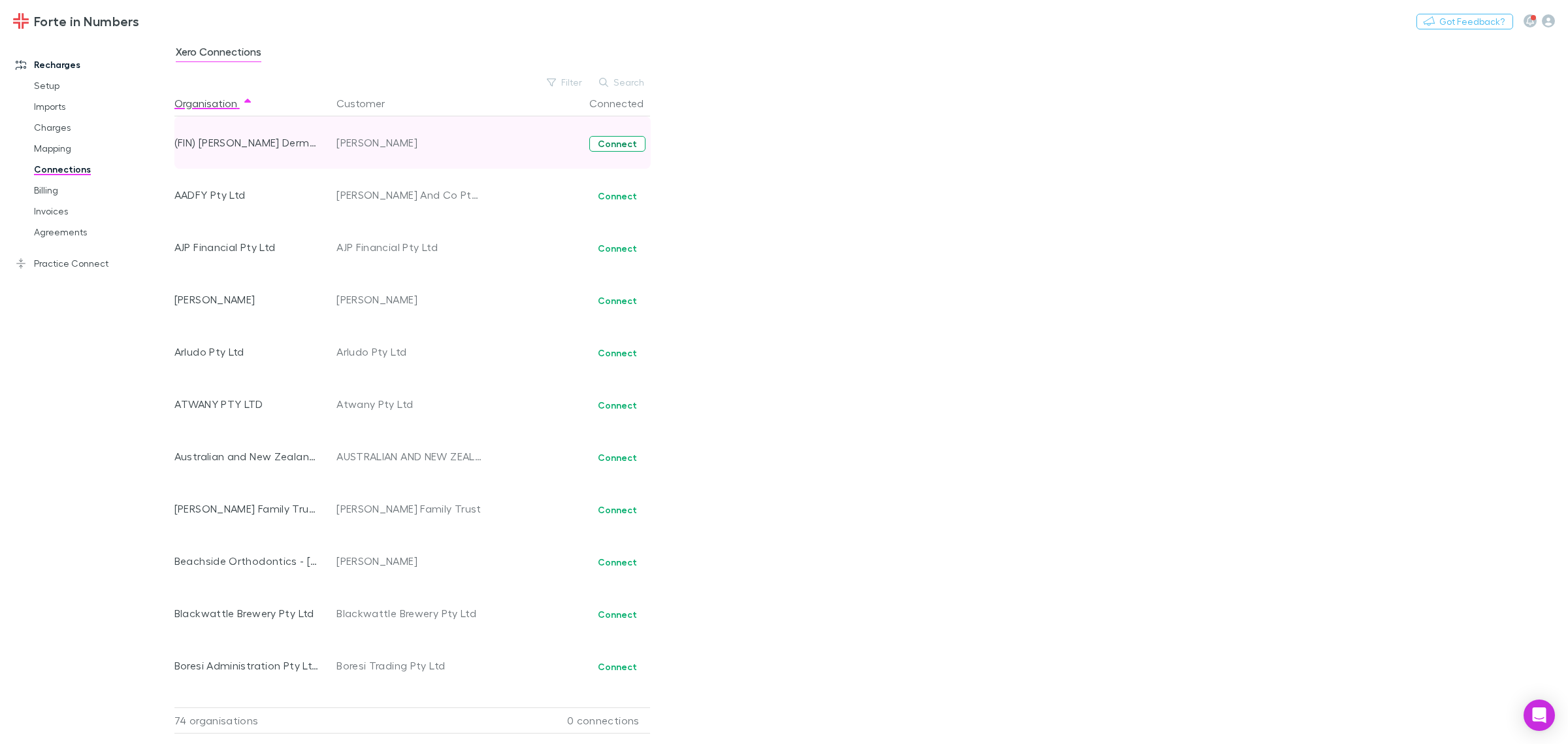
click at [615, 142] on button "Connect" at bounding box center [617, 144] width 56 height 16
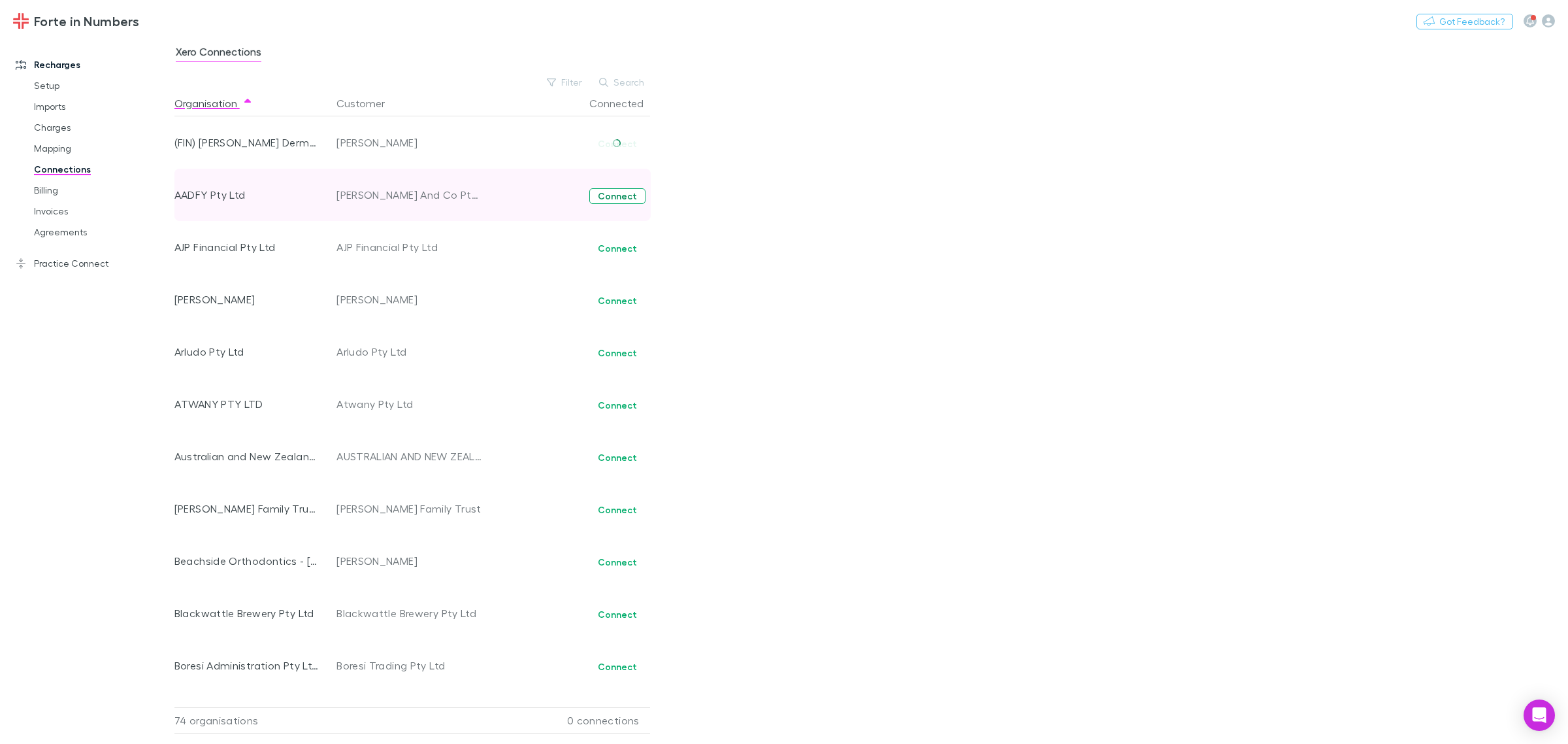
click at [624, 200] on button "Connect" at bounding box center [617, 196] width 56 height 16
click at [83, 263] on link "Practice Connect" at bounding box center [93, 263] width 181 height 21
